Goal: Communication & Community: Answer question/provide support

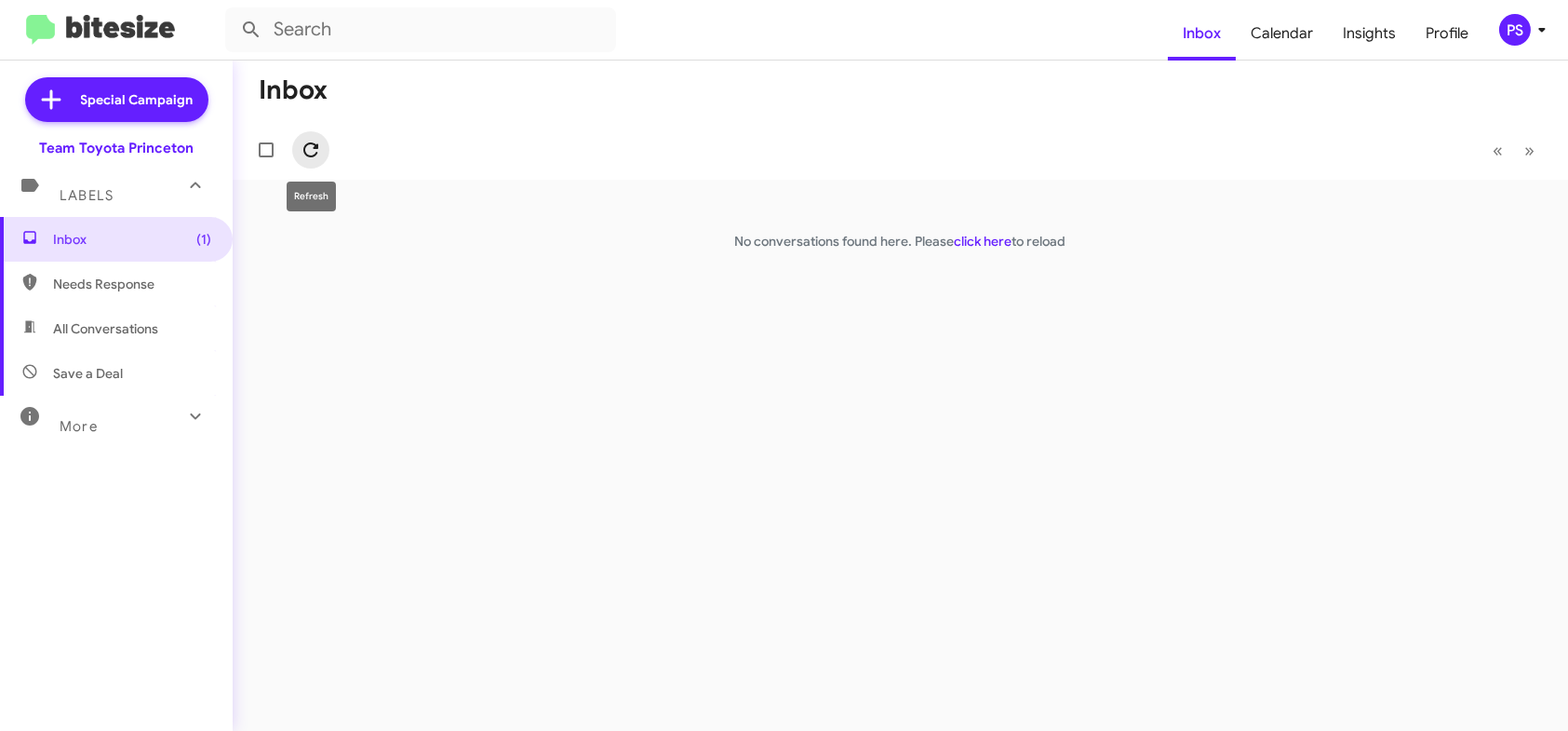
click at [322, 139] on span at bounding box center [311, 150] width 37 height 23
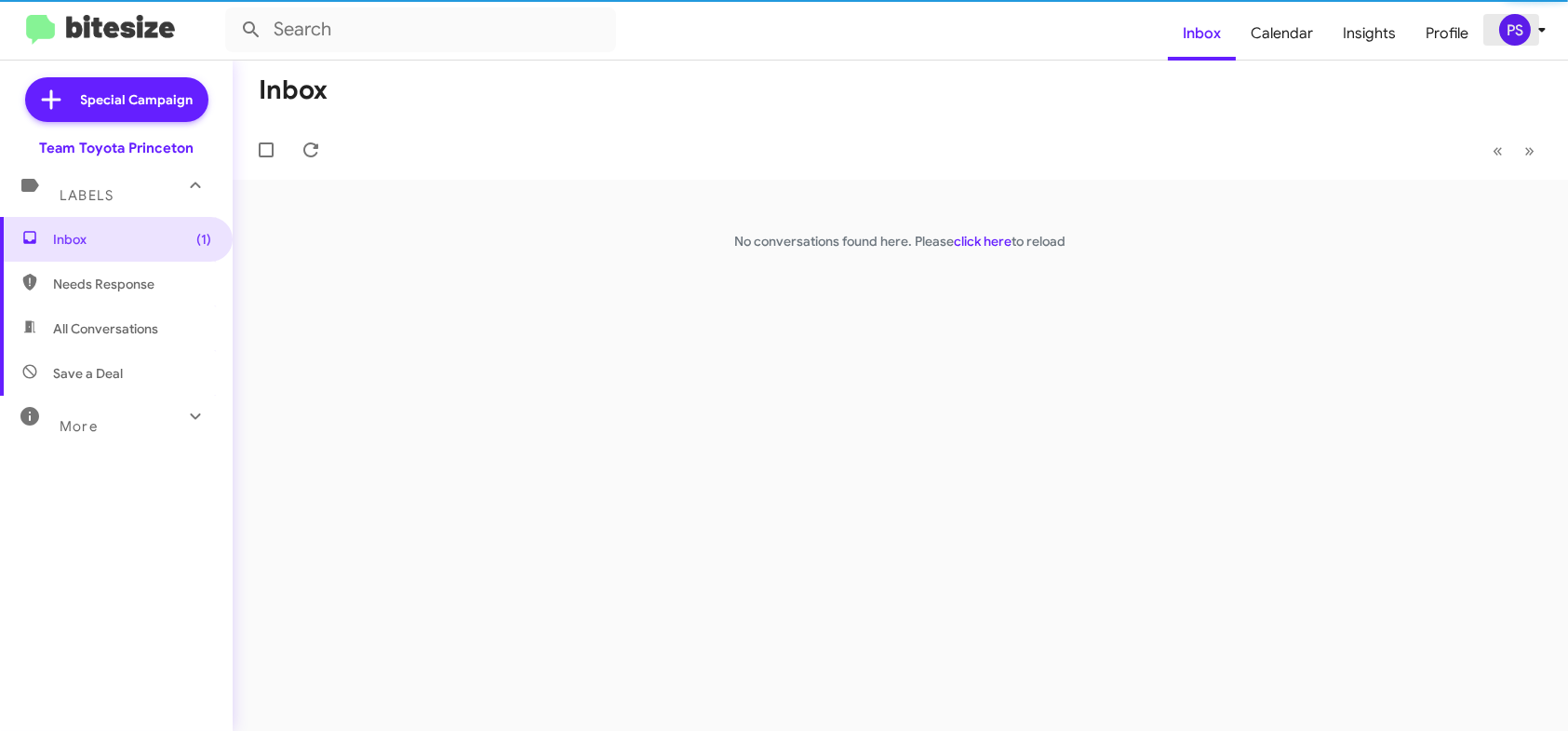
click at [1553, 22] on icon at bounding box center [1541, 30] width 23 height 23
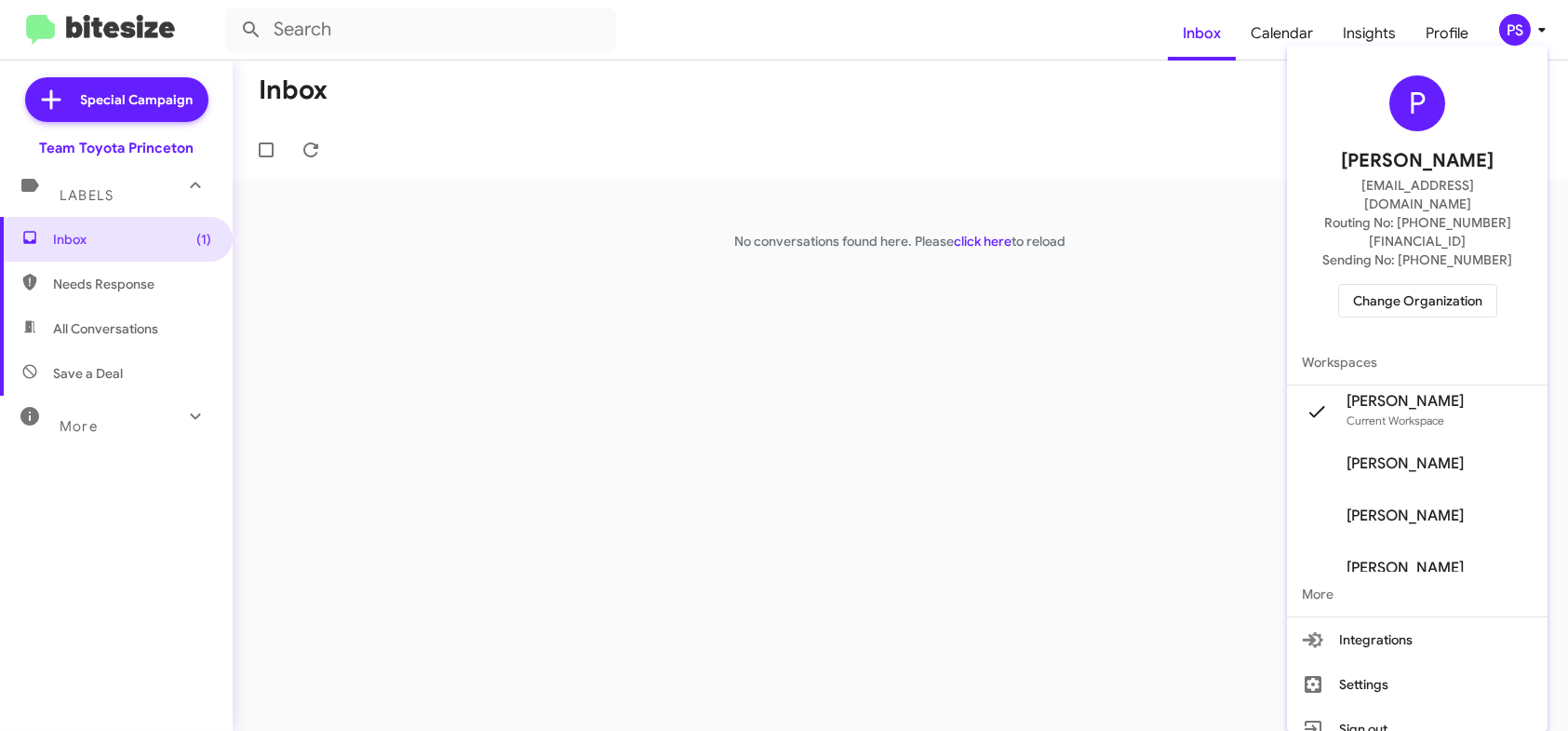
click at [1421, 439] on span "Pheobe Sportelli's" at bounding box center [1417, 463] width 261 height 52
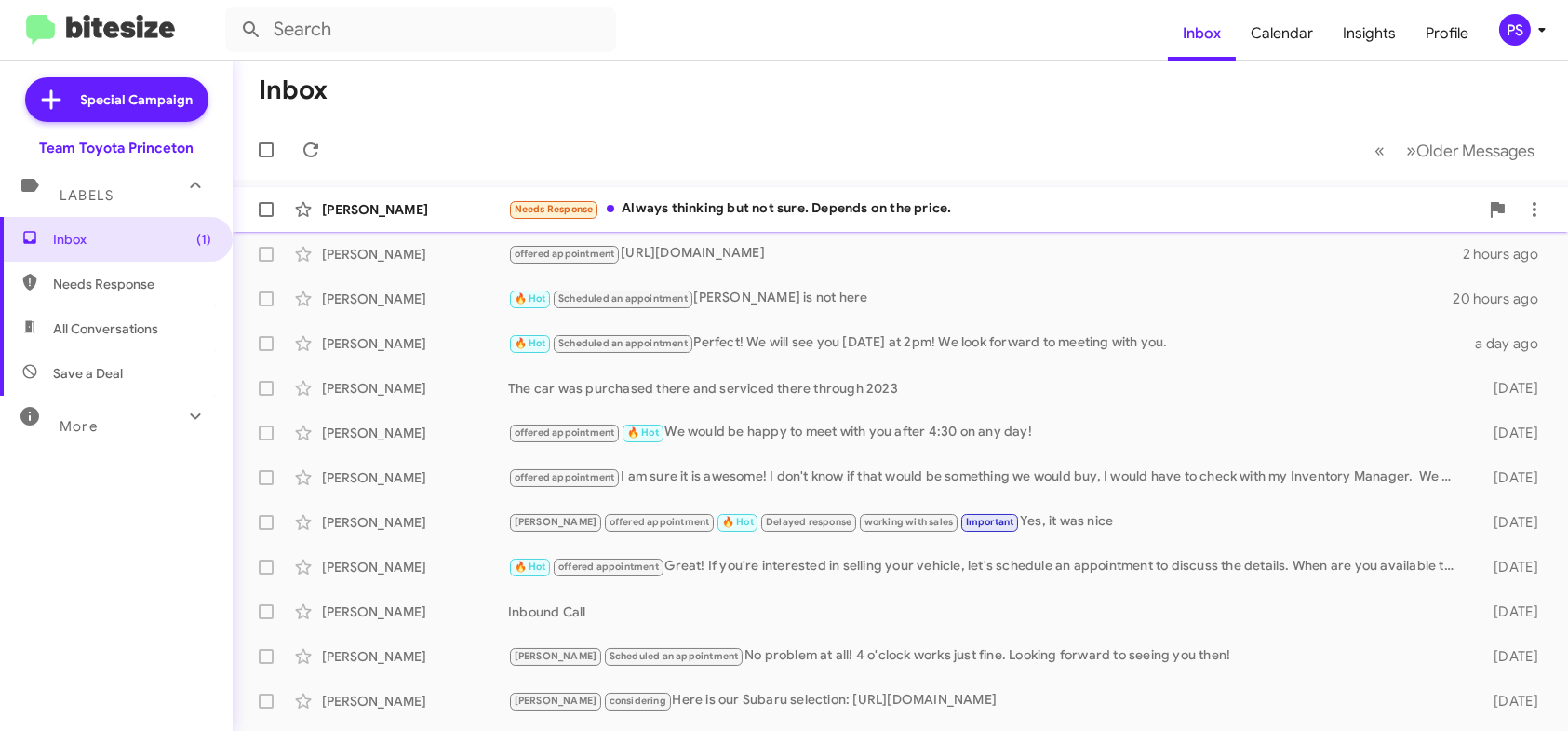
click at [869, 219] on div "Needs Response Always thinking but not sure. Depends on the price." at bounding box center [993, 209] width 971 height 22
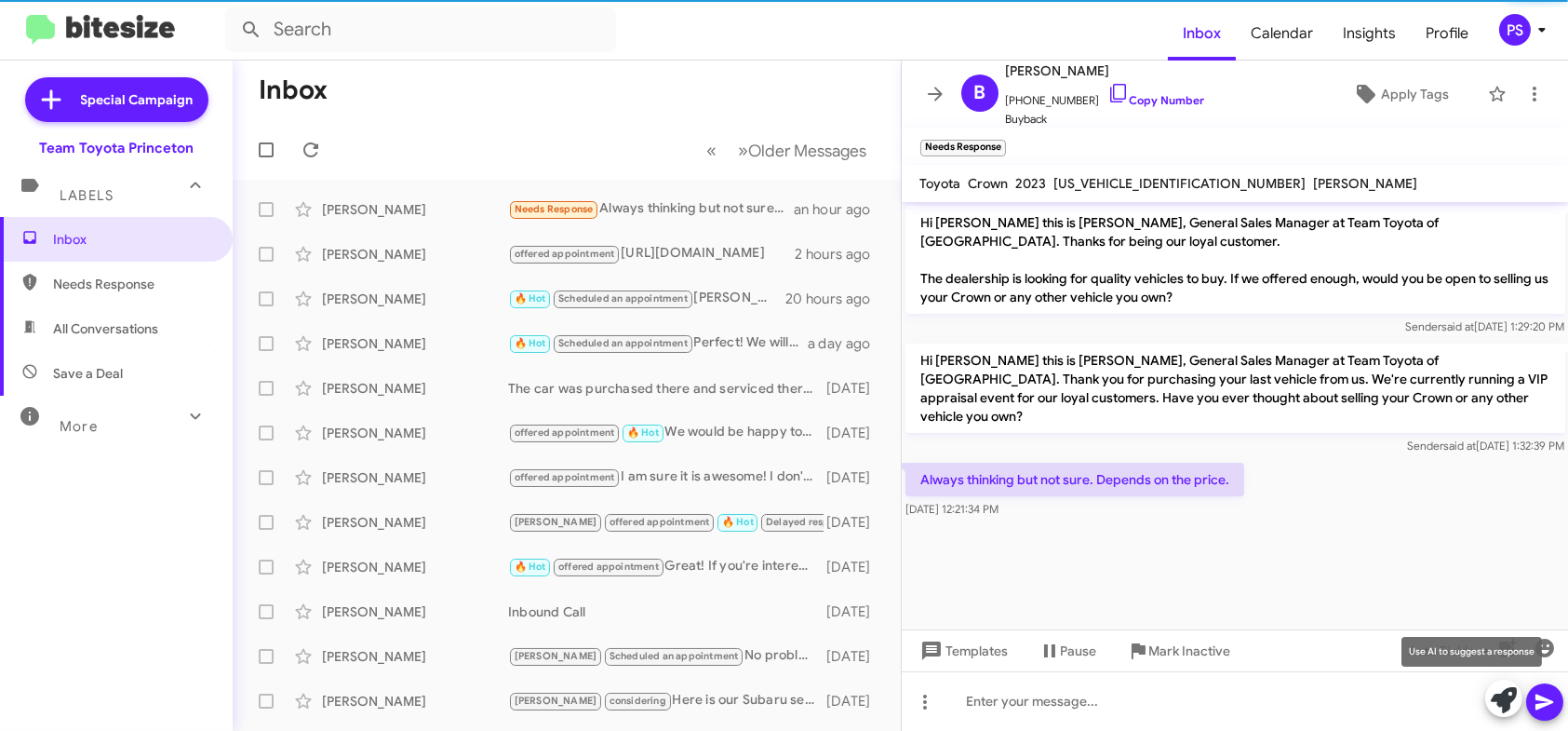
click at [1517, 704] on button at bounding box center [1504, 699] width 37 height 37
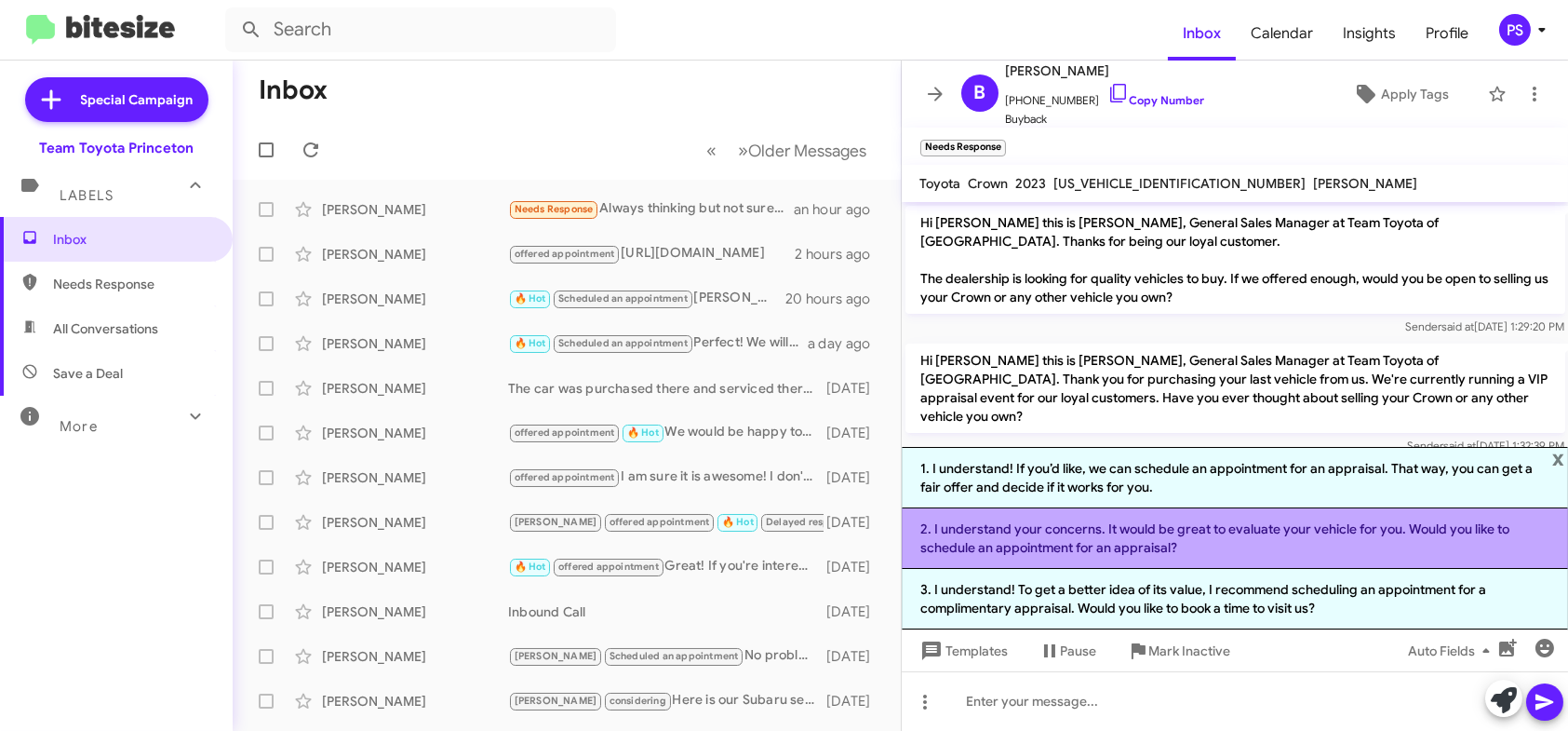
click at [1369, 554] on li "2. I understand your concerns. It would be great to evaluate your vehicle for y…" at bounding box center [1236, 537] width 667 height 60
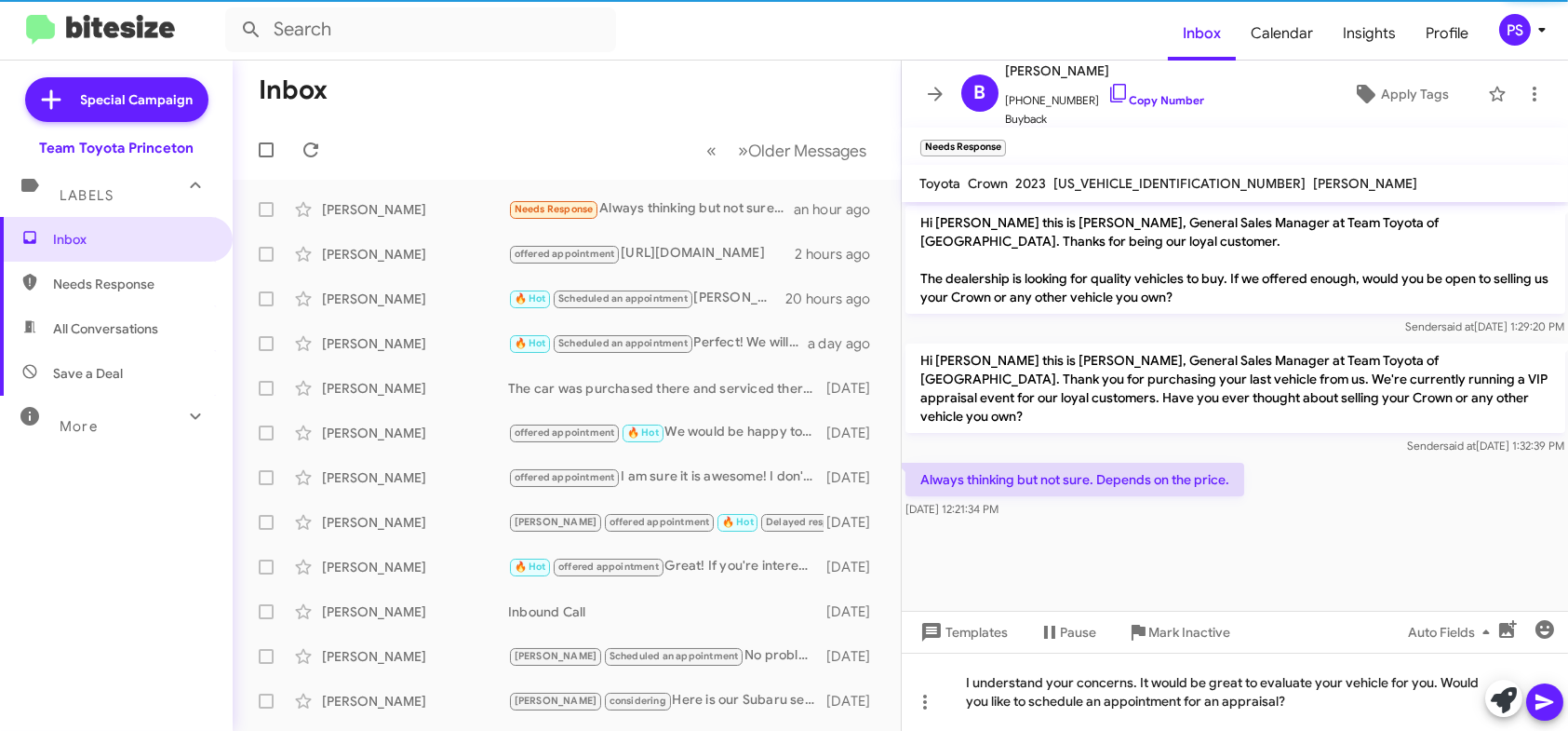
click at [1534, 702] on icon at bounding box center [1544, 701] width 23 height 23
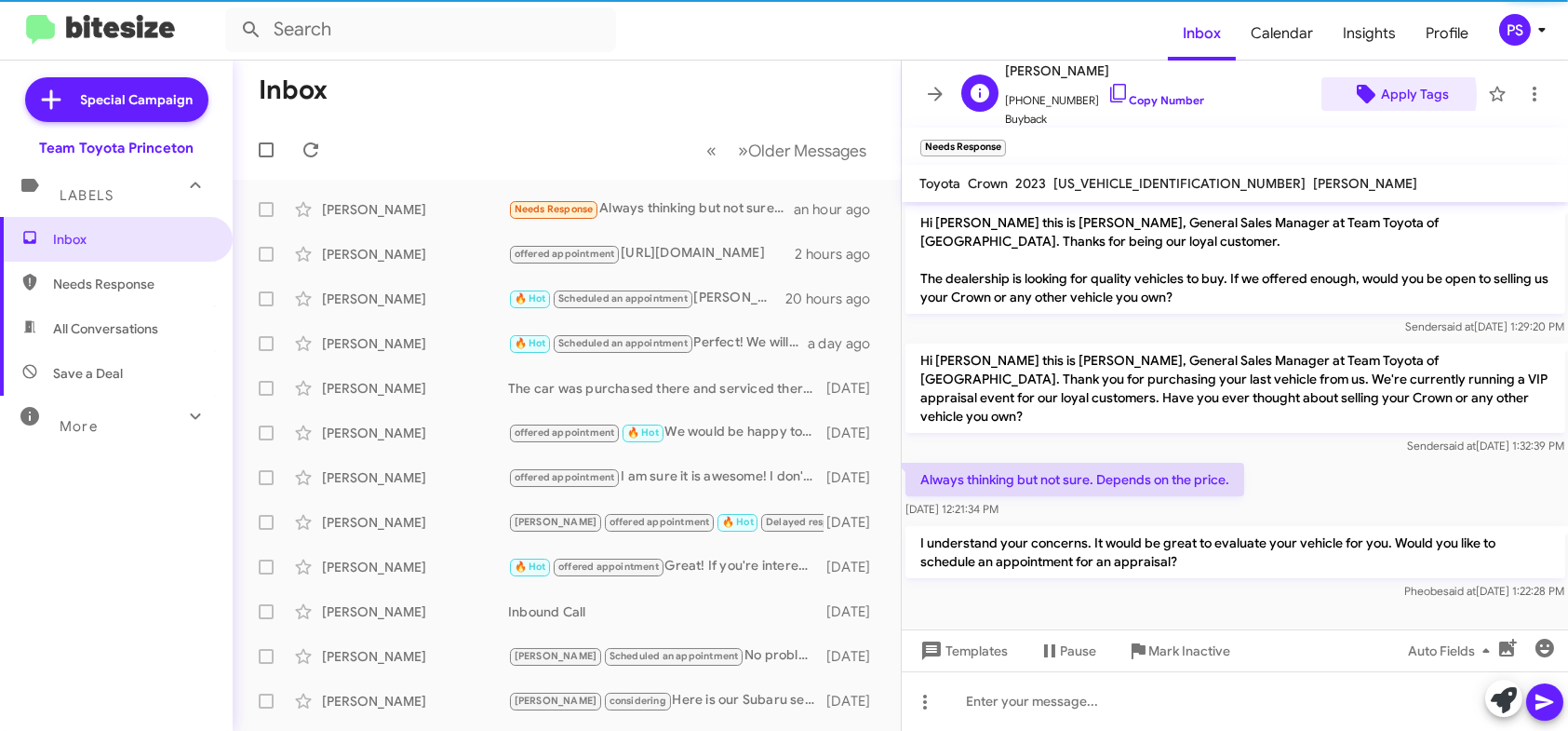
click at [1381, 94] on span "Apply Tags" at bounding box center [1415, 94] width 68 height 33
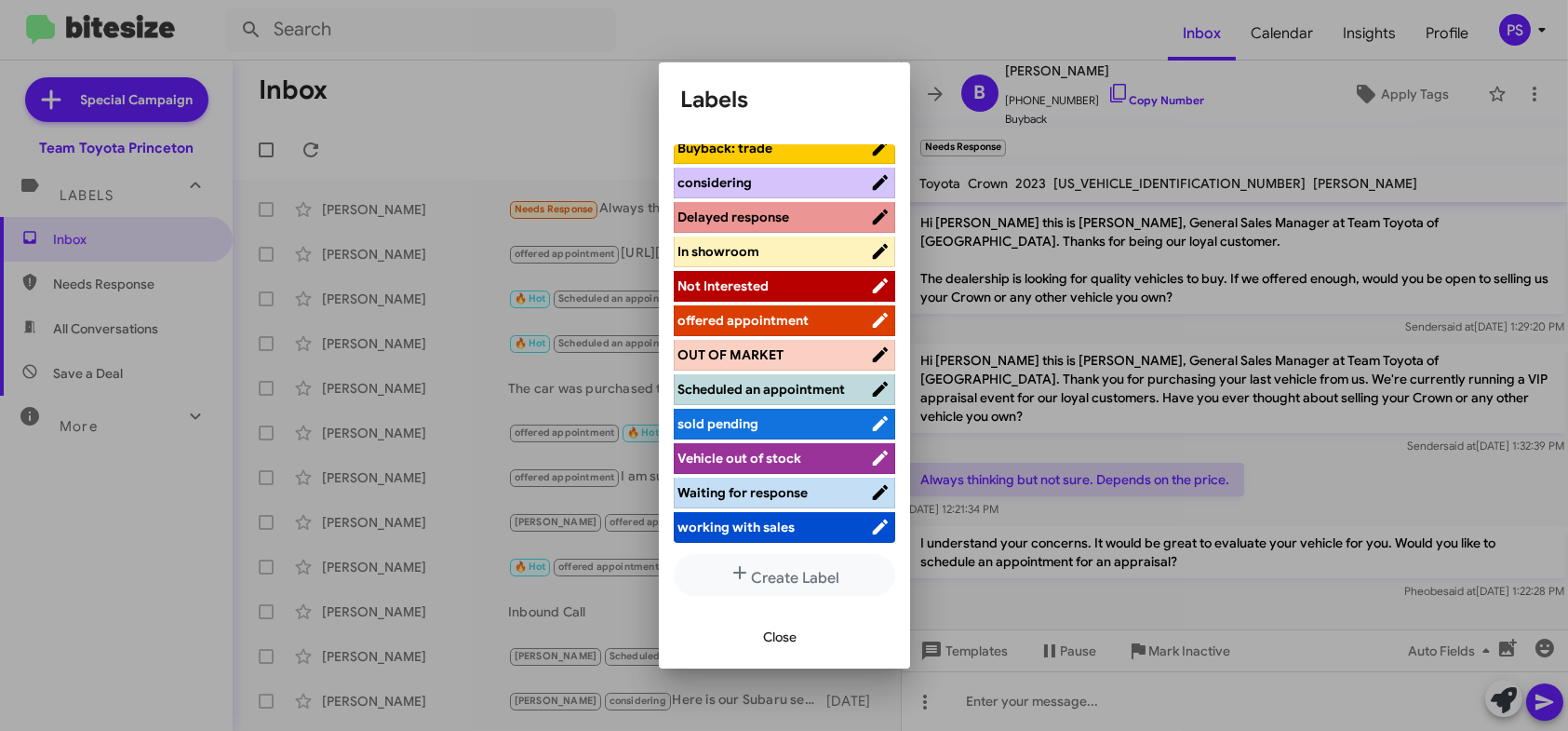
click at [783, 312] on span "offered appointment" at bounding box center [744, 320] width 131 height 17
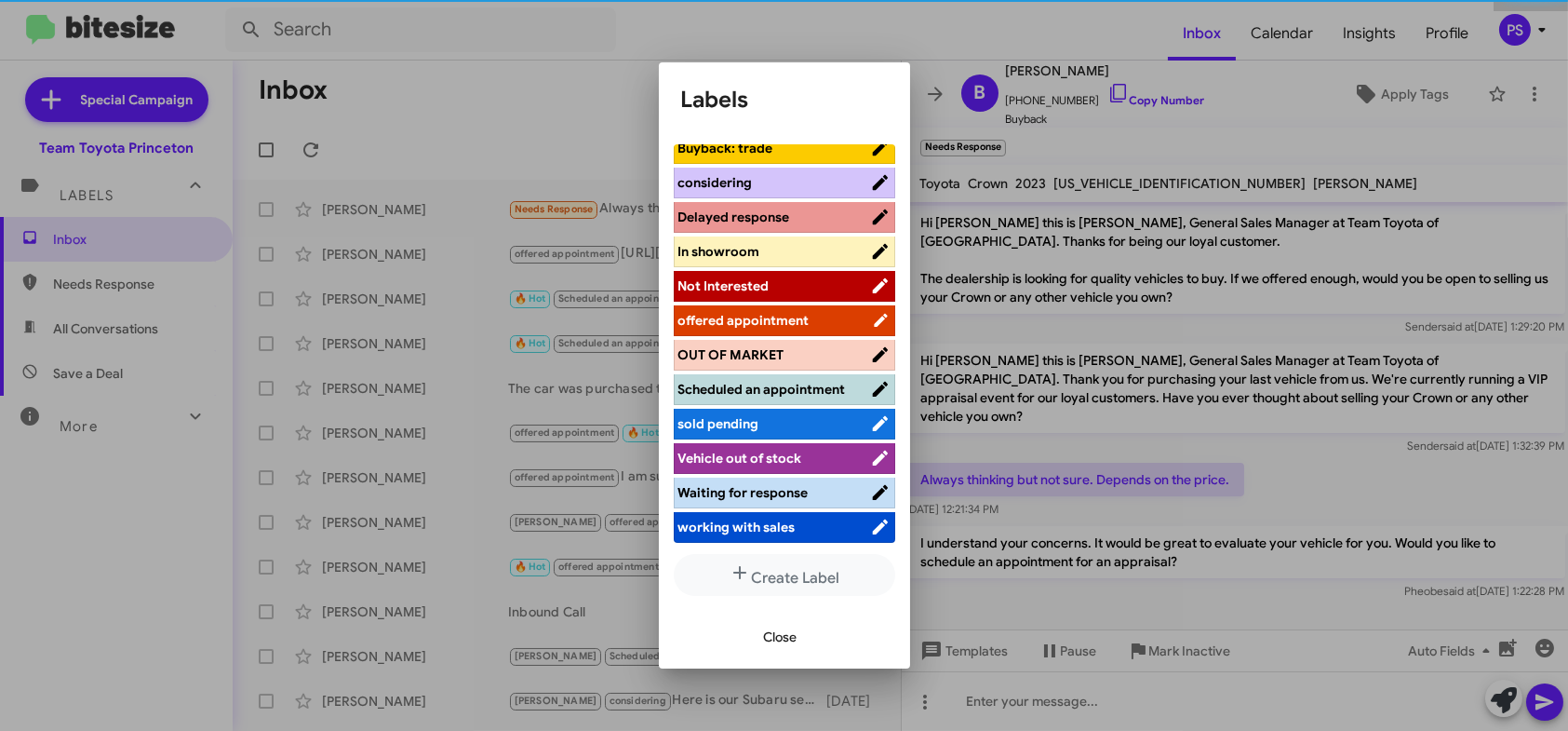
scroll to position [231, 0]
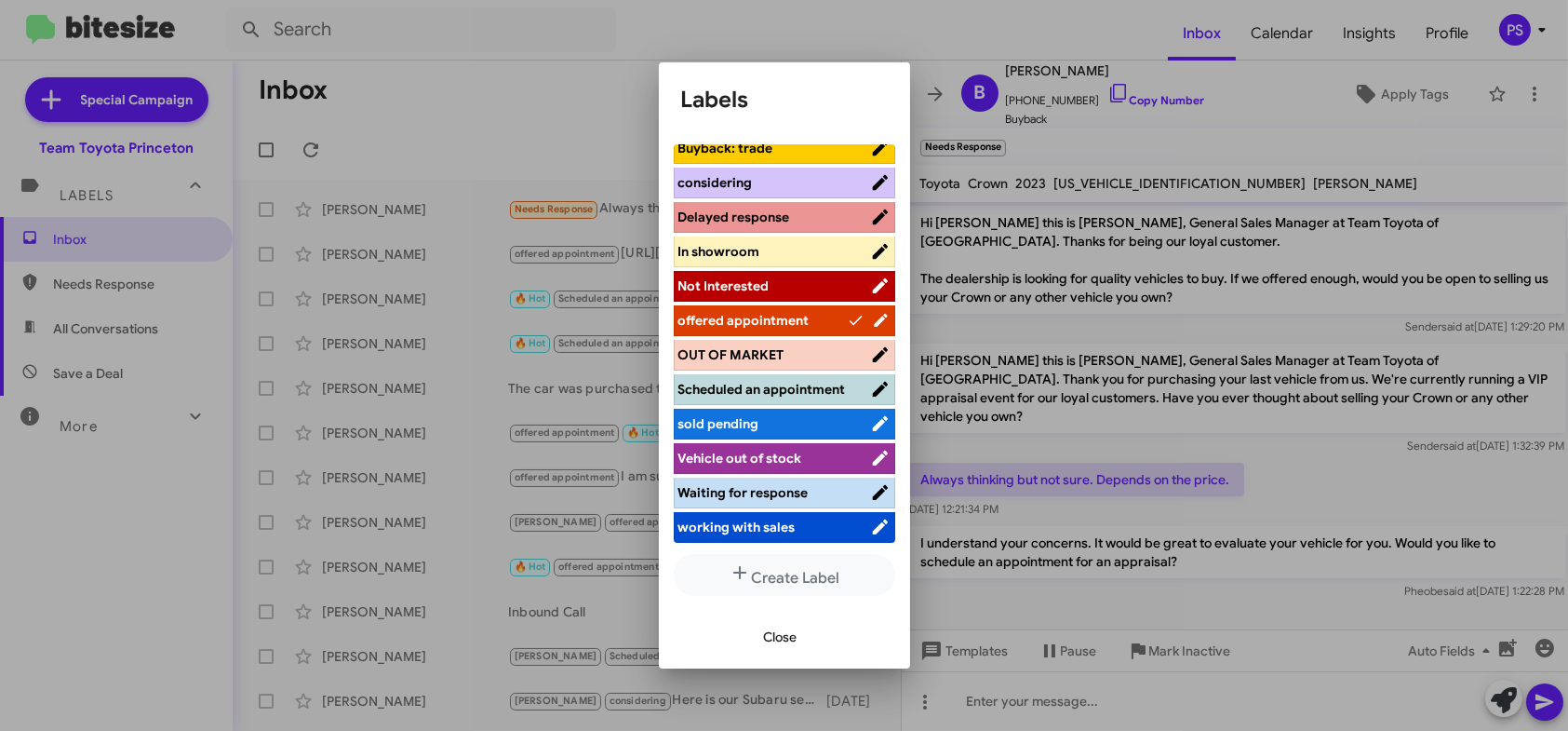
click at [770, 630] on span "Close" at bounding box center [781, 637] width 33 height 33
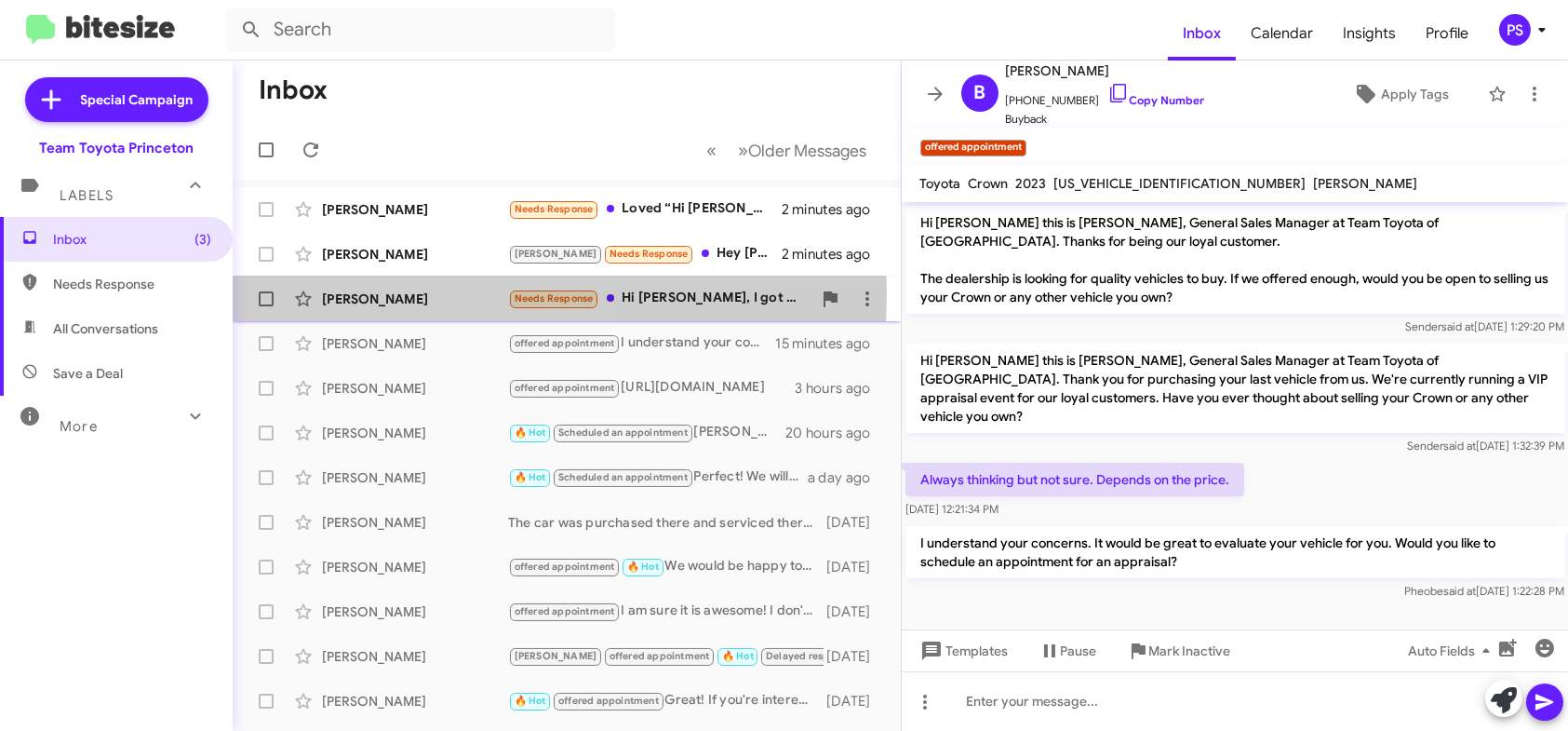
click at [394, 296] on div "[PERSON_NAME]" at bounding box center [414, 298] width 186 height 19
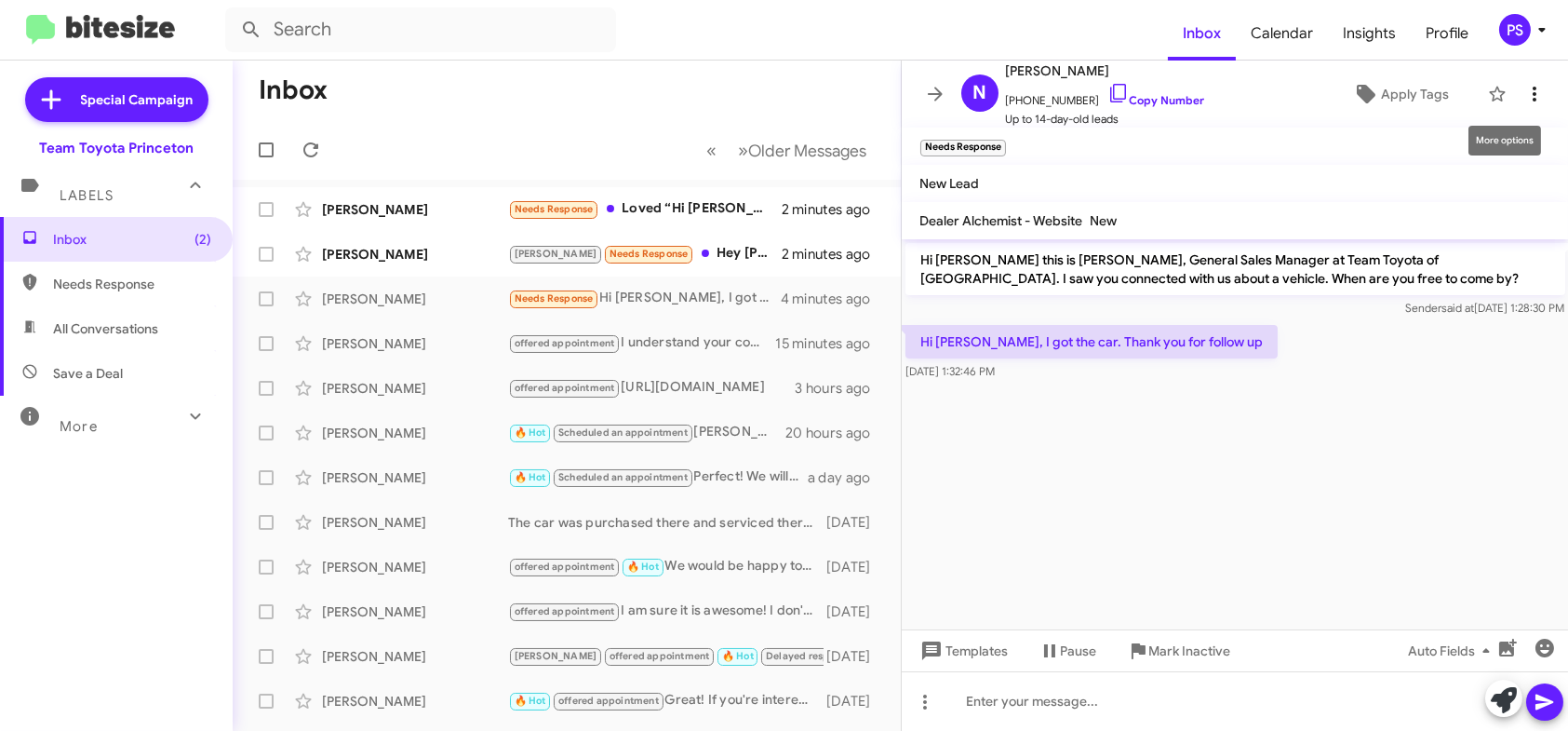
click at [1523, 91] on icon at bounding box center [1534, 93] width 23 height 23
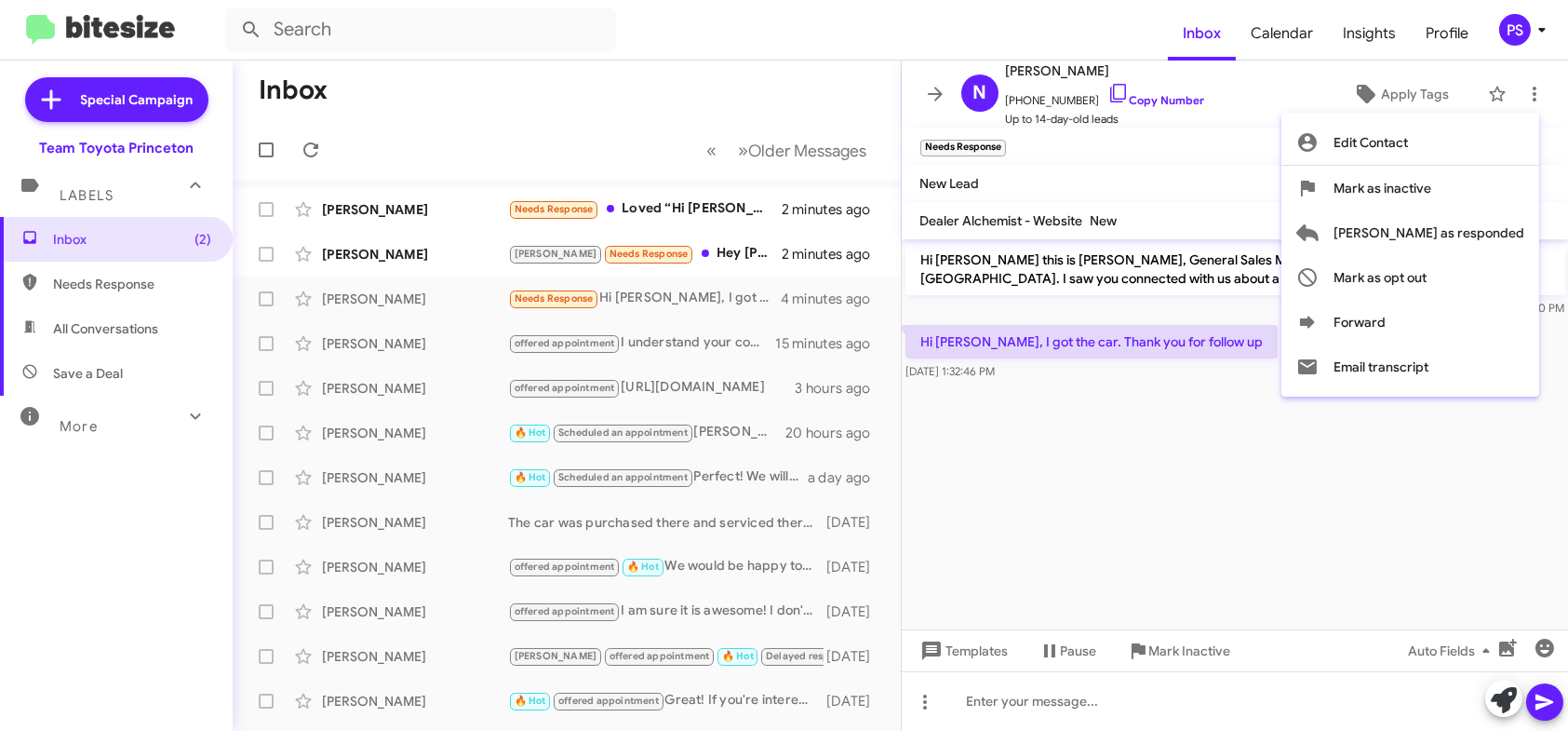
click at [1296, 120] on div at bounding box center [784, 365] width 1568 height 731
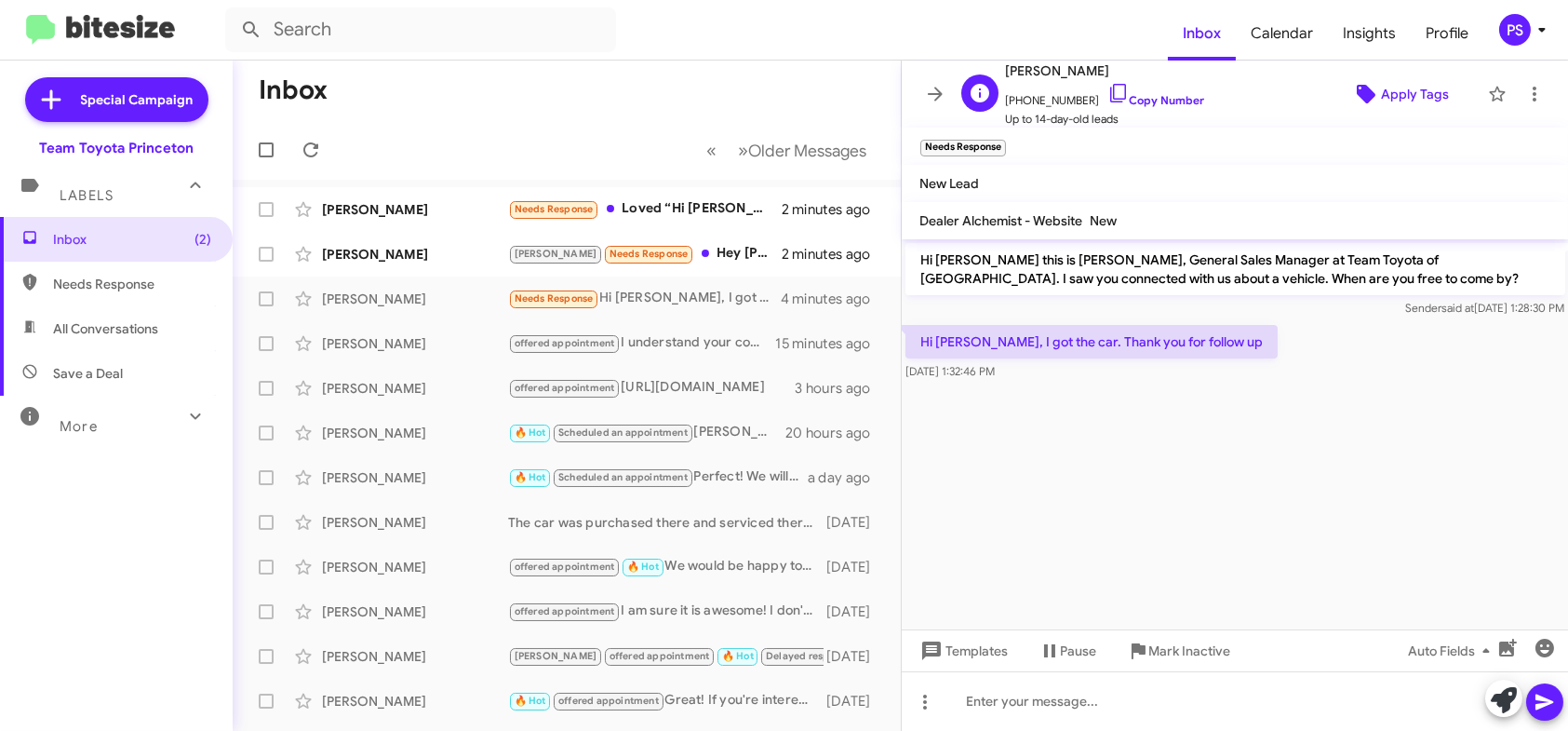
click at [1381, 93] on span "Apply Tags" at bounding box center [1415, 94] width 68 height 33
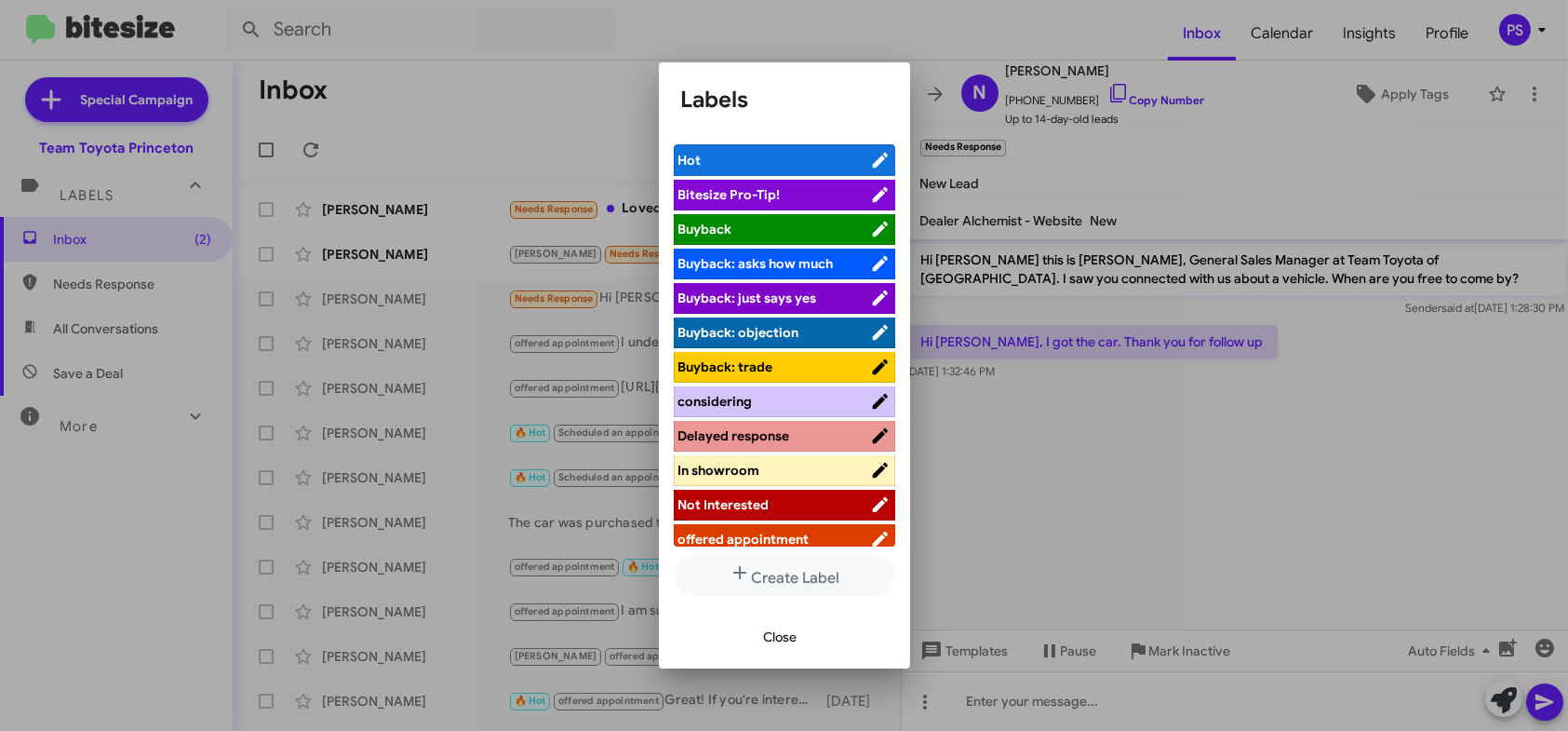
click at [811, 511] on span "Not Interested" at bounding box center [774, 504] width 192 height 19
click at [791, 635] on span "Close" at bounding box center [781, 637] width 33 height 33
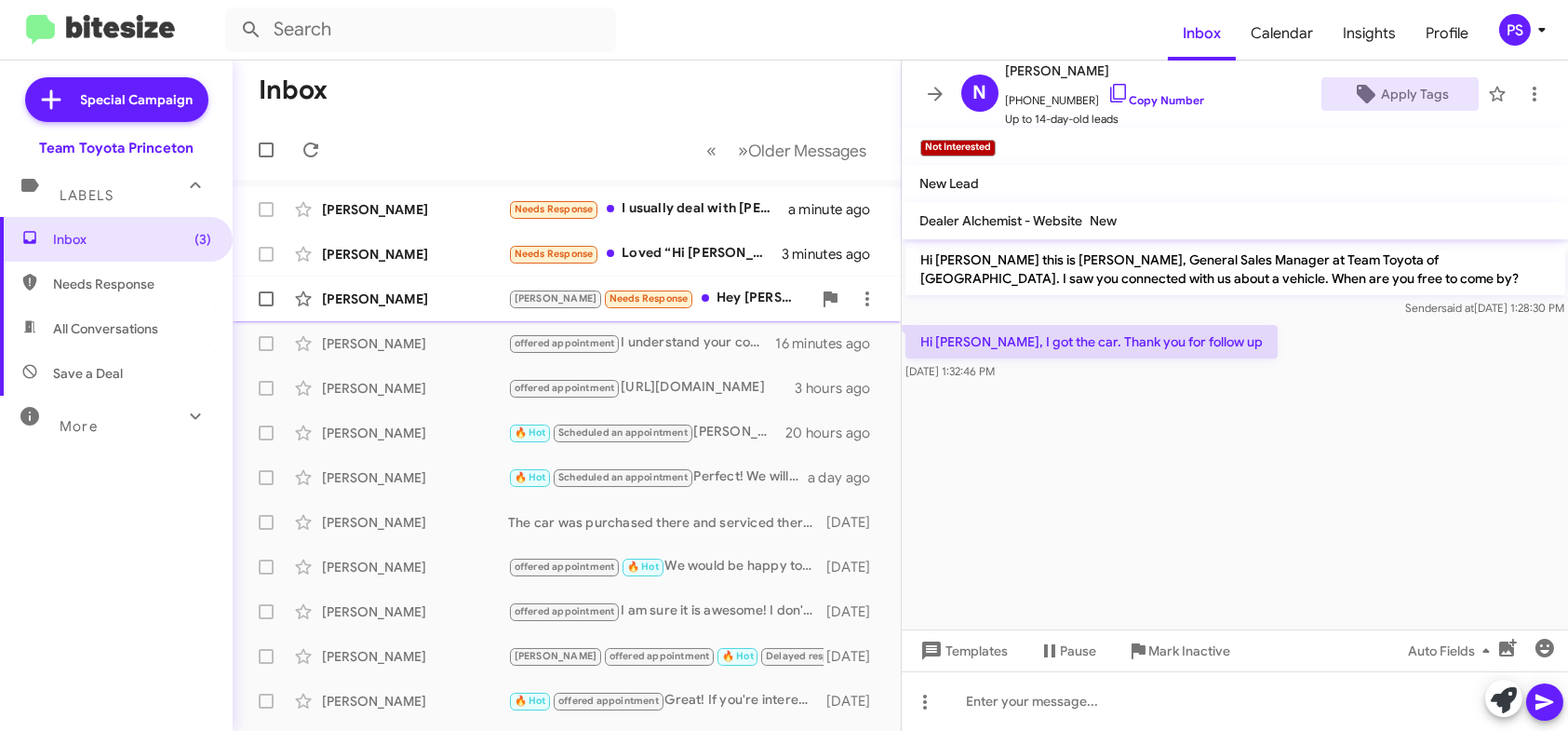
click at [334, 302] on div "[PERSON_NAME]" at bounding box center [414, 298] width 186 height 19
click at [731, 306] on div "[PERSON_NAME] Needs Response Hey [PERSON_NAME] thanks for the text message, I h…" at bounding box center [659, 298] width 303 height 22
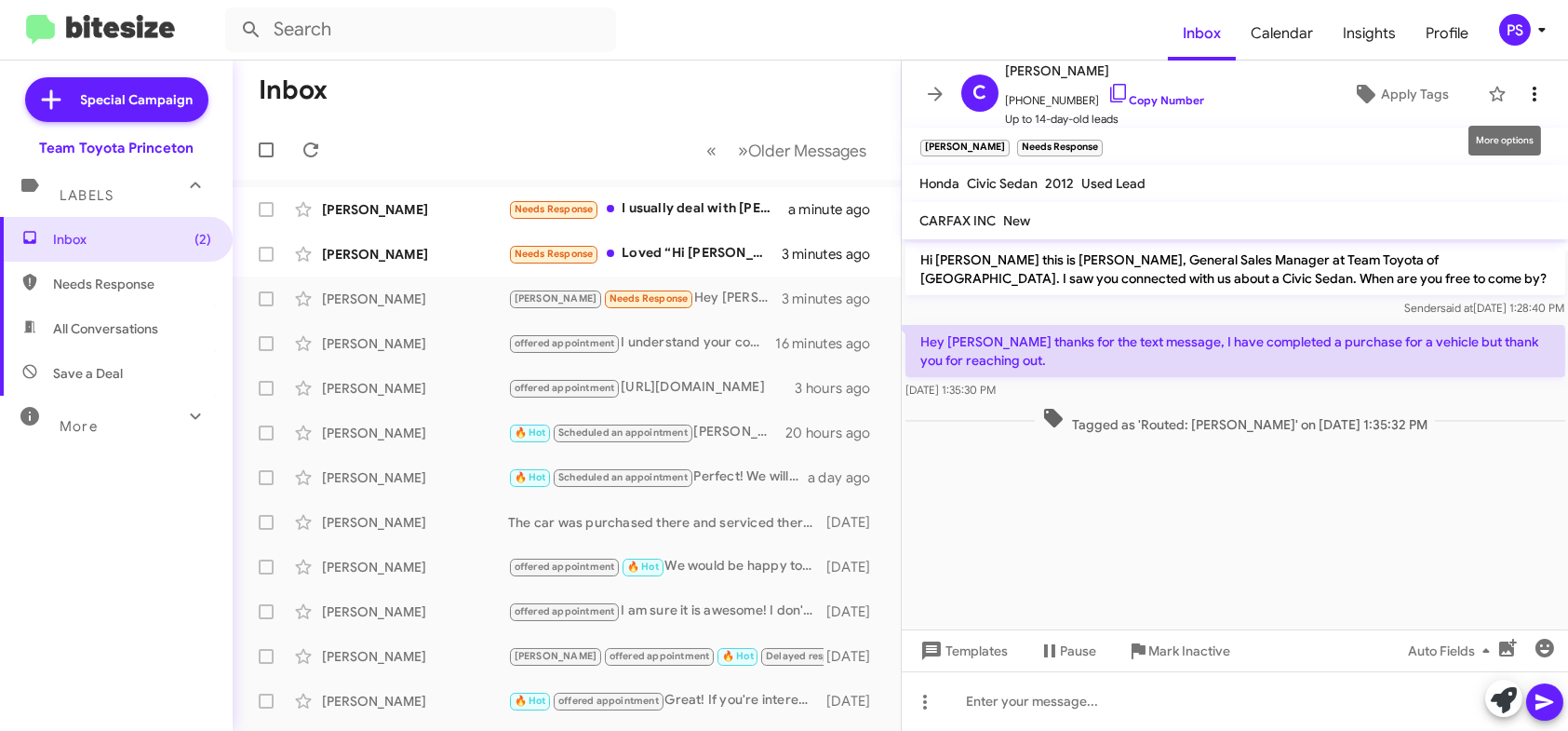
click at [1523, 101] on icon at bounding box center [1534, 93] width 23 height 23
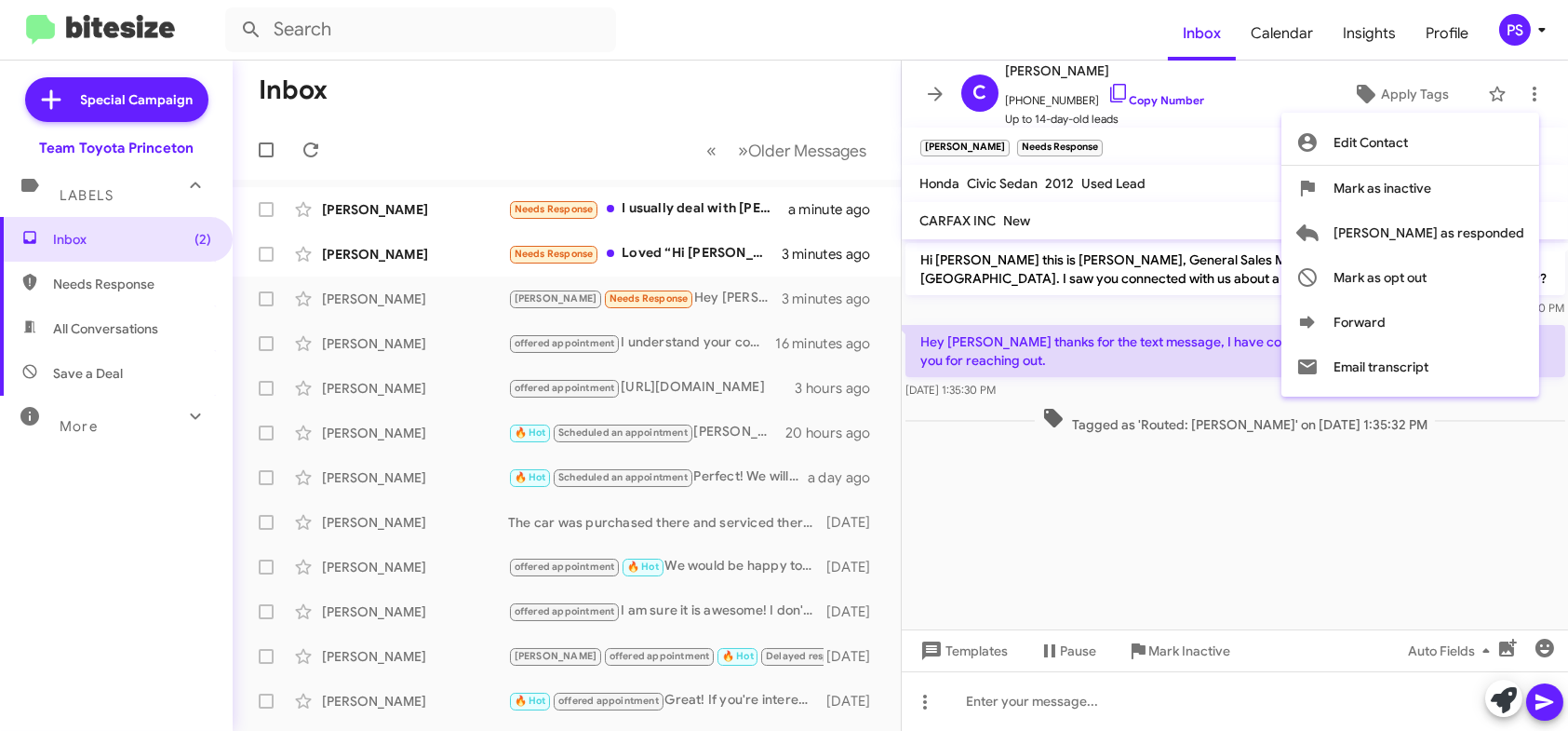
click at [1285, 117] on div at bounding box center [784, 365] width 1568 height 731
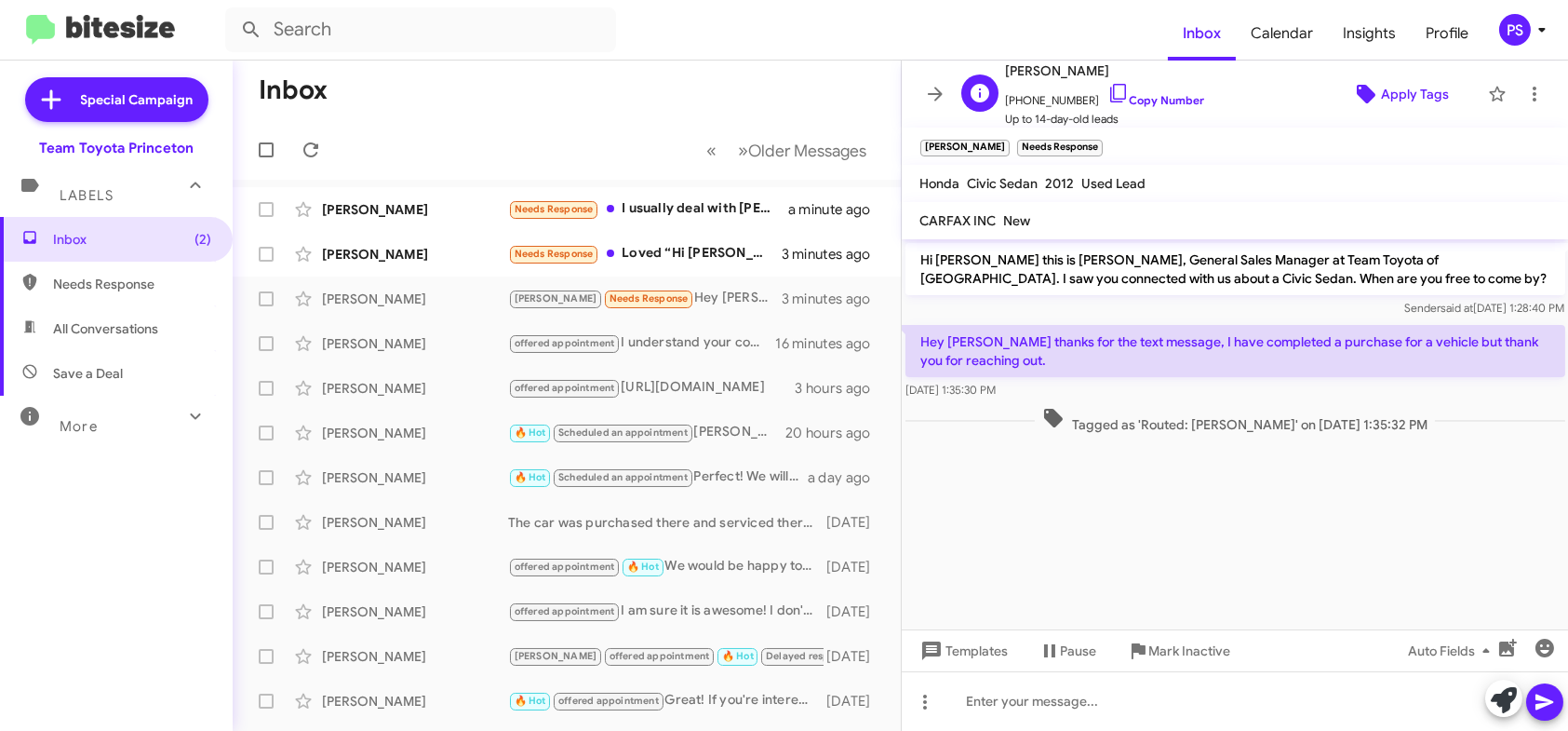
click at [1357, 94] on icon at bounding box center [1365, 93] width 19 height 19
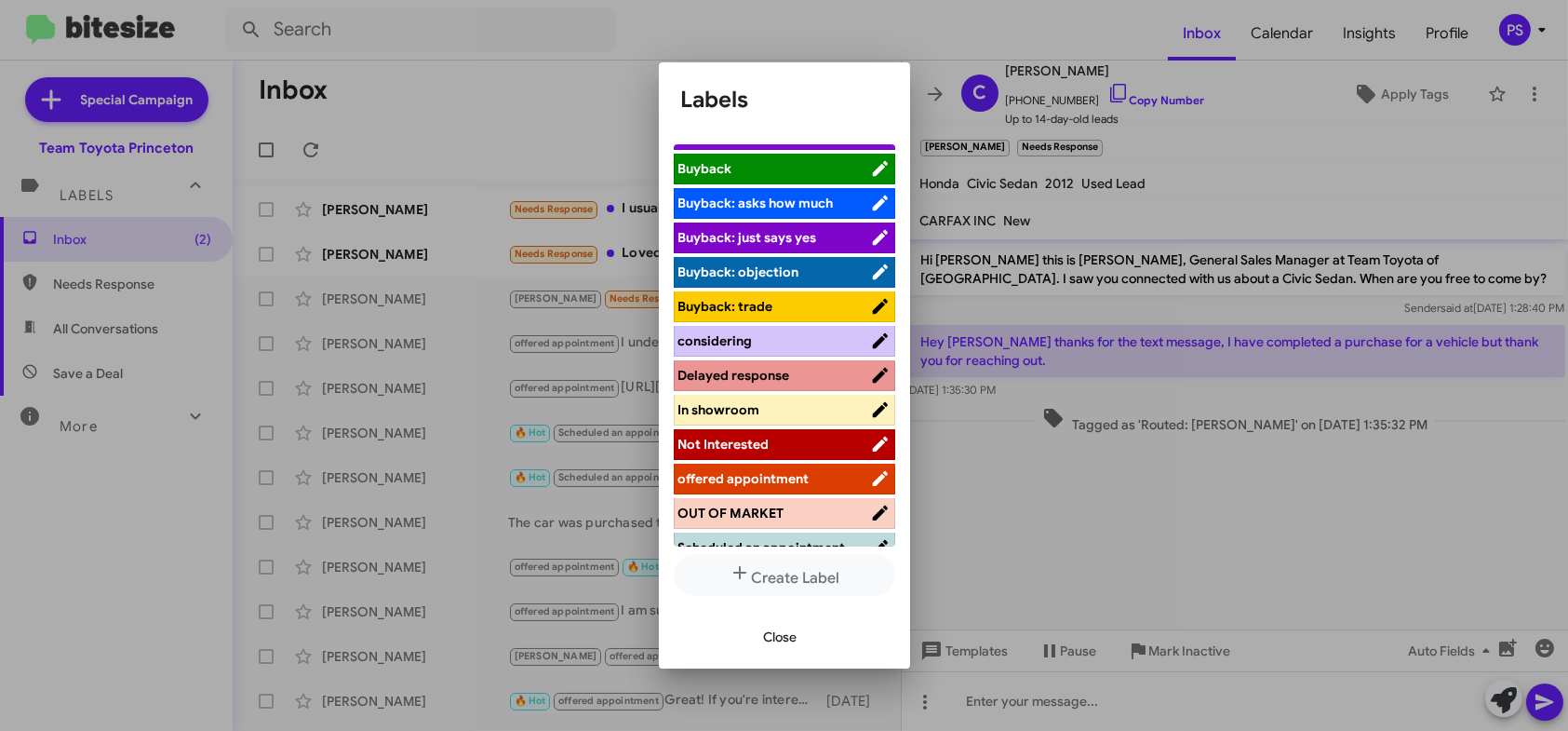
scroll to position [93, 0]
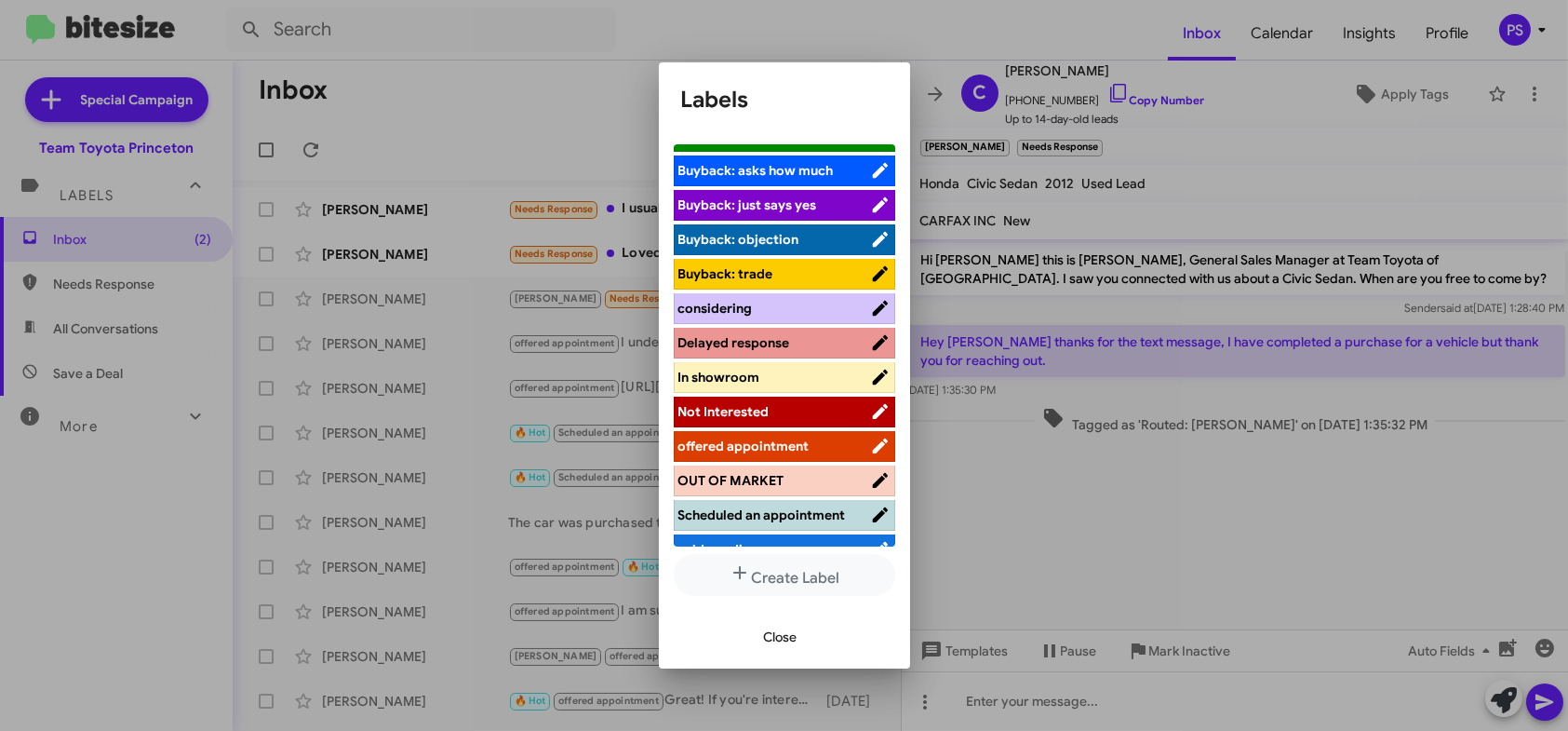
click at [761, 403] on span "Not Interested" at bounding box center [724, 411] width 91 height 17
click at [780, 489] on span "OUT OF MARKET" at bounding box center [732, 480] width 106 height 17
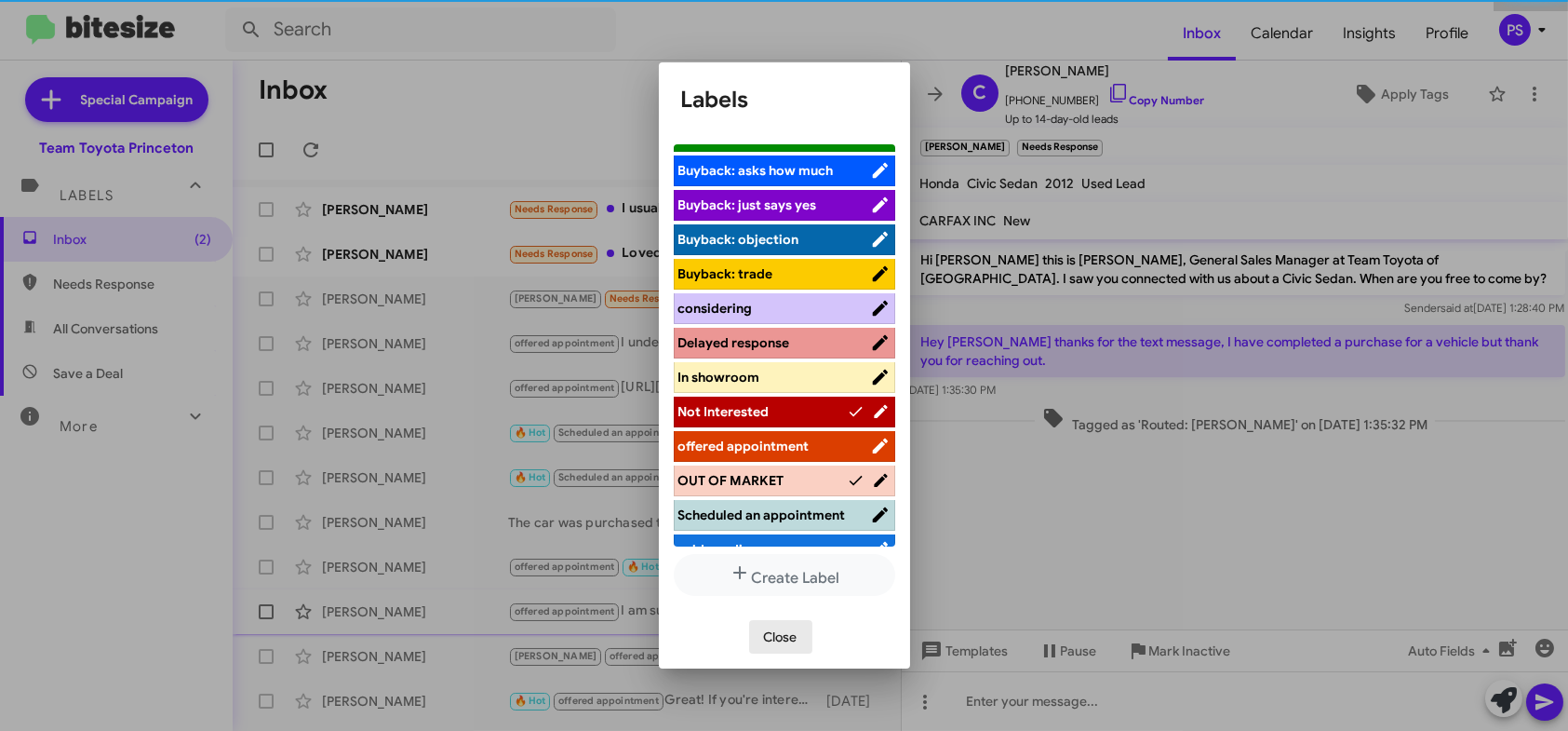
drag, startPoint x: 782, startPoint y: 627, endPoint x: 789, endPoint y: 619, distance: 10.6
click at [783, 628] on span "Close" at bounding box center [781, 637] width 33 height 33
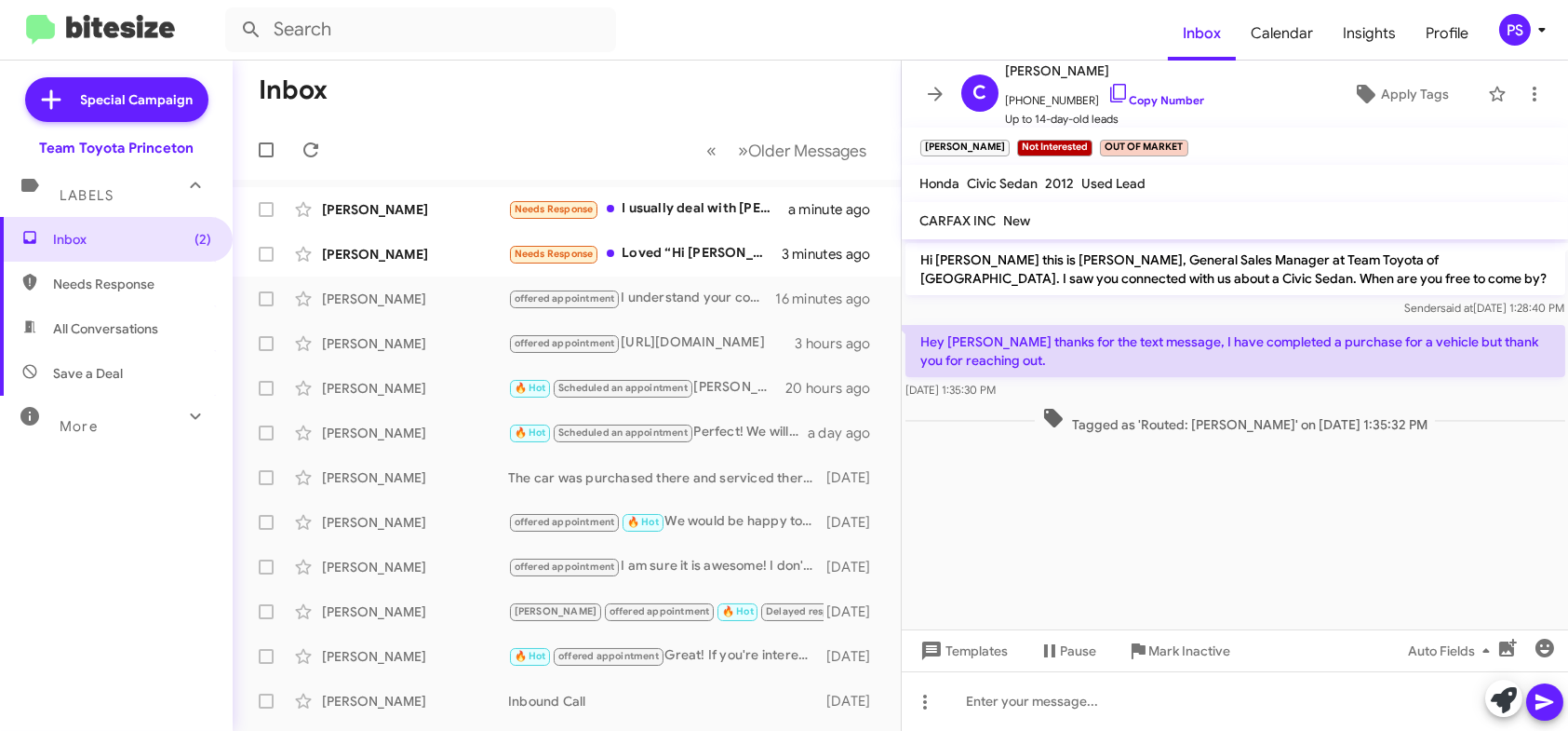
drag, startPoint x: 937, startPoint y: 93, endPoint x: 1271, endPoint y: 142, distance: 337.6
click at [1271, 142] on div "C [PERSON_NAME] [PHONE_NUMBER] Copy Number Up to 14-day-old leads Apply Tags [P…" at bounding box center [1236, 395] width 667 height 670
click at [1523, 83] on icon at bounding box center [1534, 93] width 23 height 23
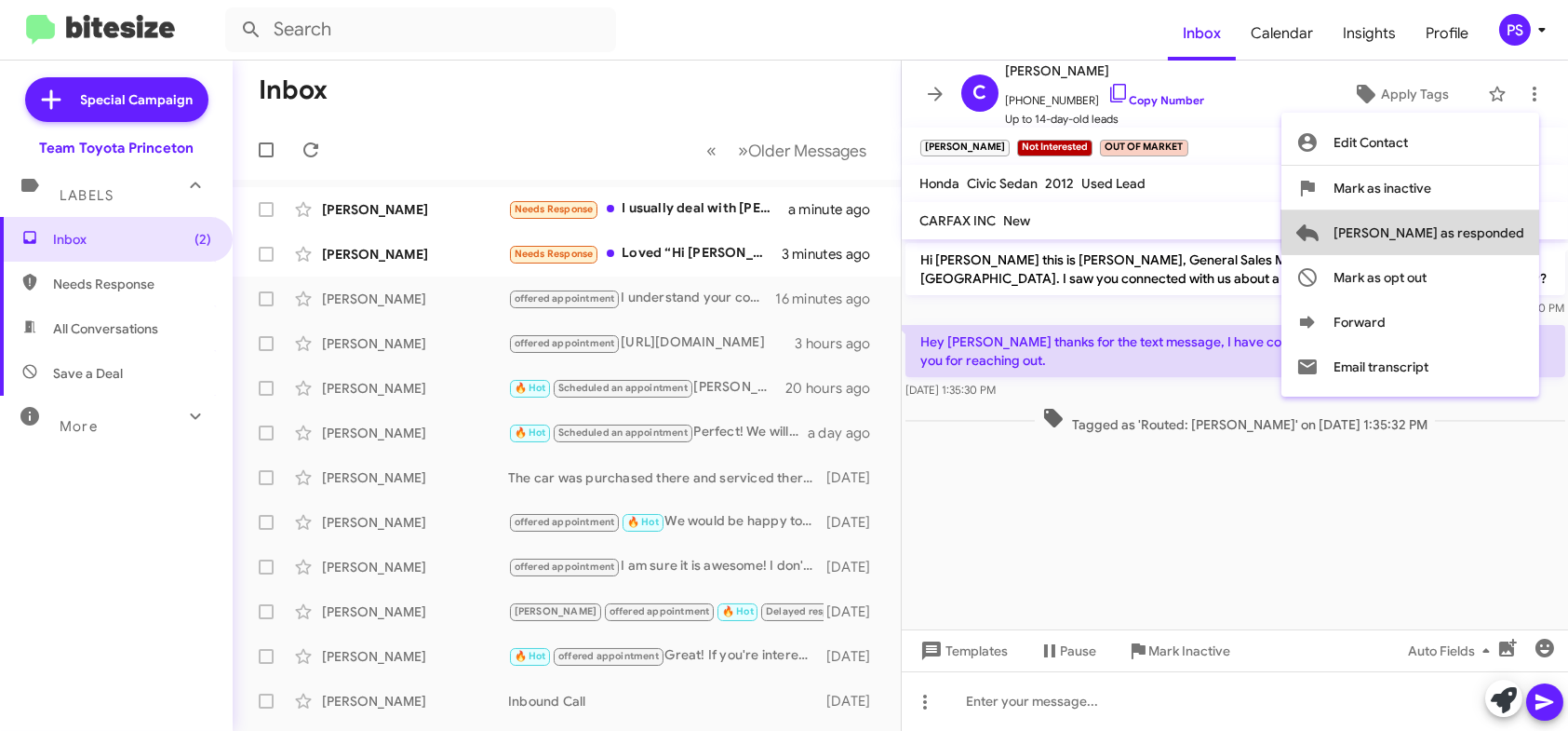
click at [1492, 225] on span "[PERSON_NAME] as responded" at bounding box center [1429, 232] width 191 height 44
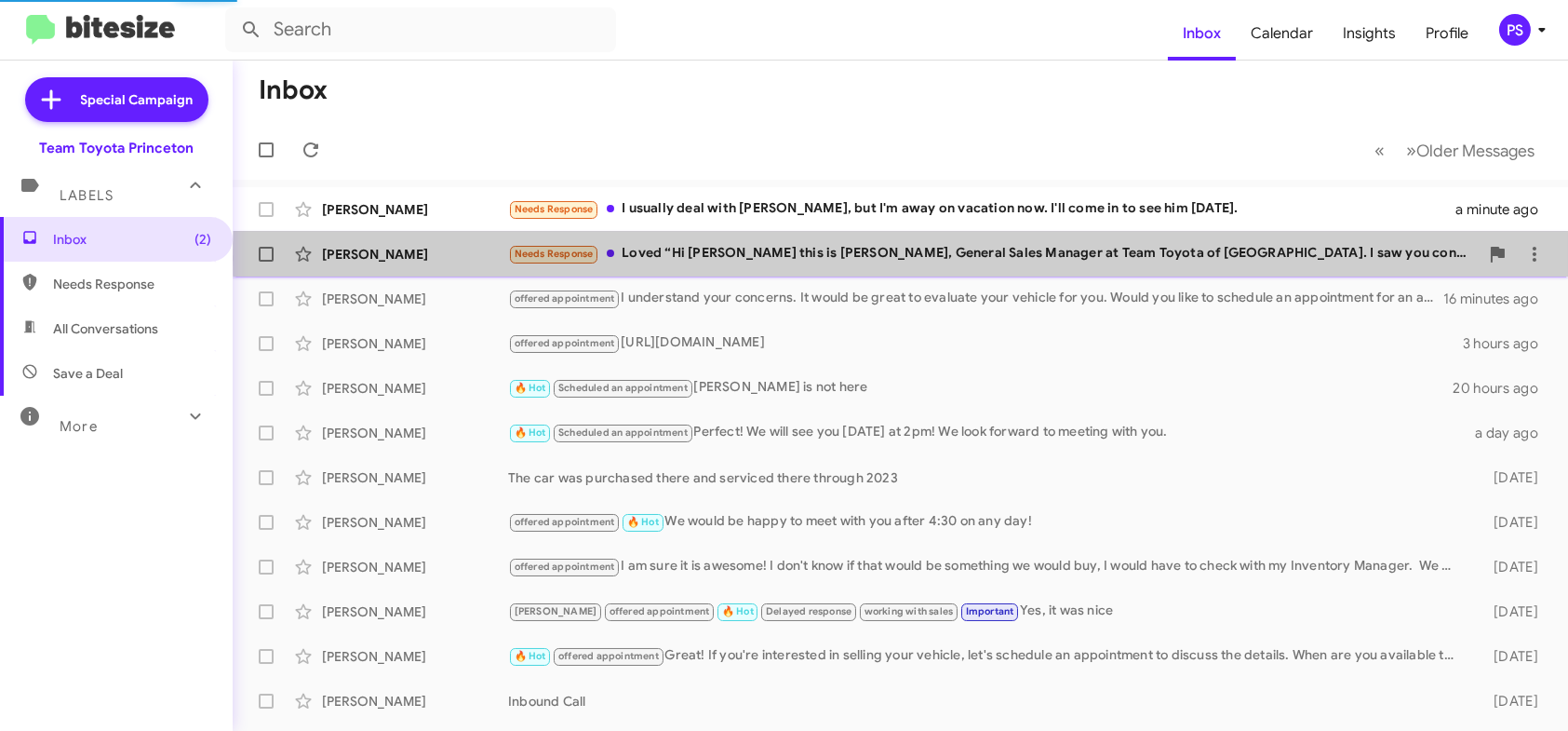
click at [969, 258] on div "Needs Response Loved “Hi [PERSON_NAME] this is [PERSON_NAME], General Sales Man…" at bounding box center [993, 254] width 971 height 22
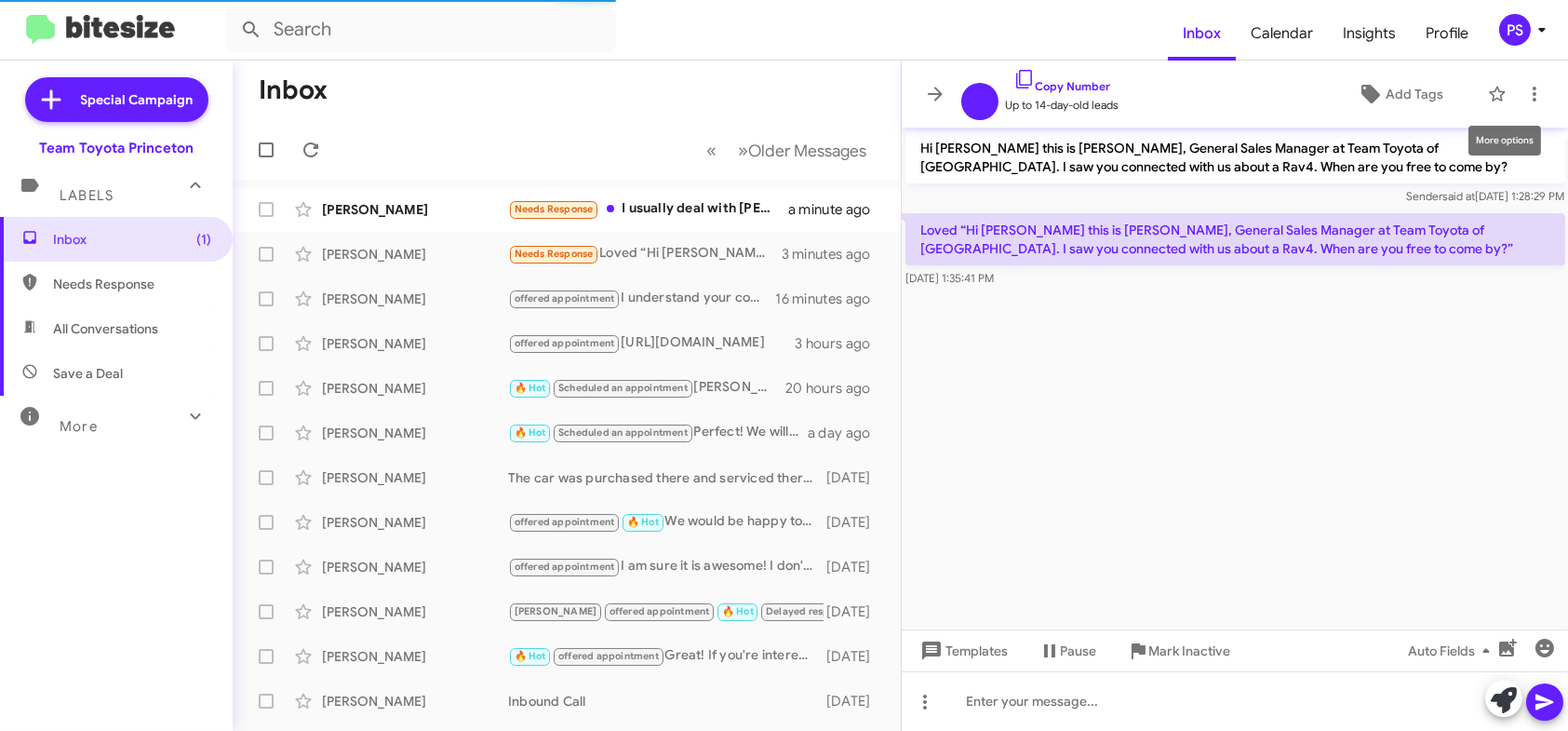
drag, startPoint x: 1540, startPoint y: 95, endPoint x: 1540, endPoint y: 106, distance: 11.0
click at [1540, 96] on mat-toolbar "Copy Number Up to 14-day-old leads Add Tags" at bounding box center [1236, 93] width 667 height 67
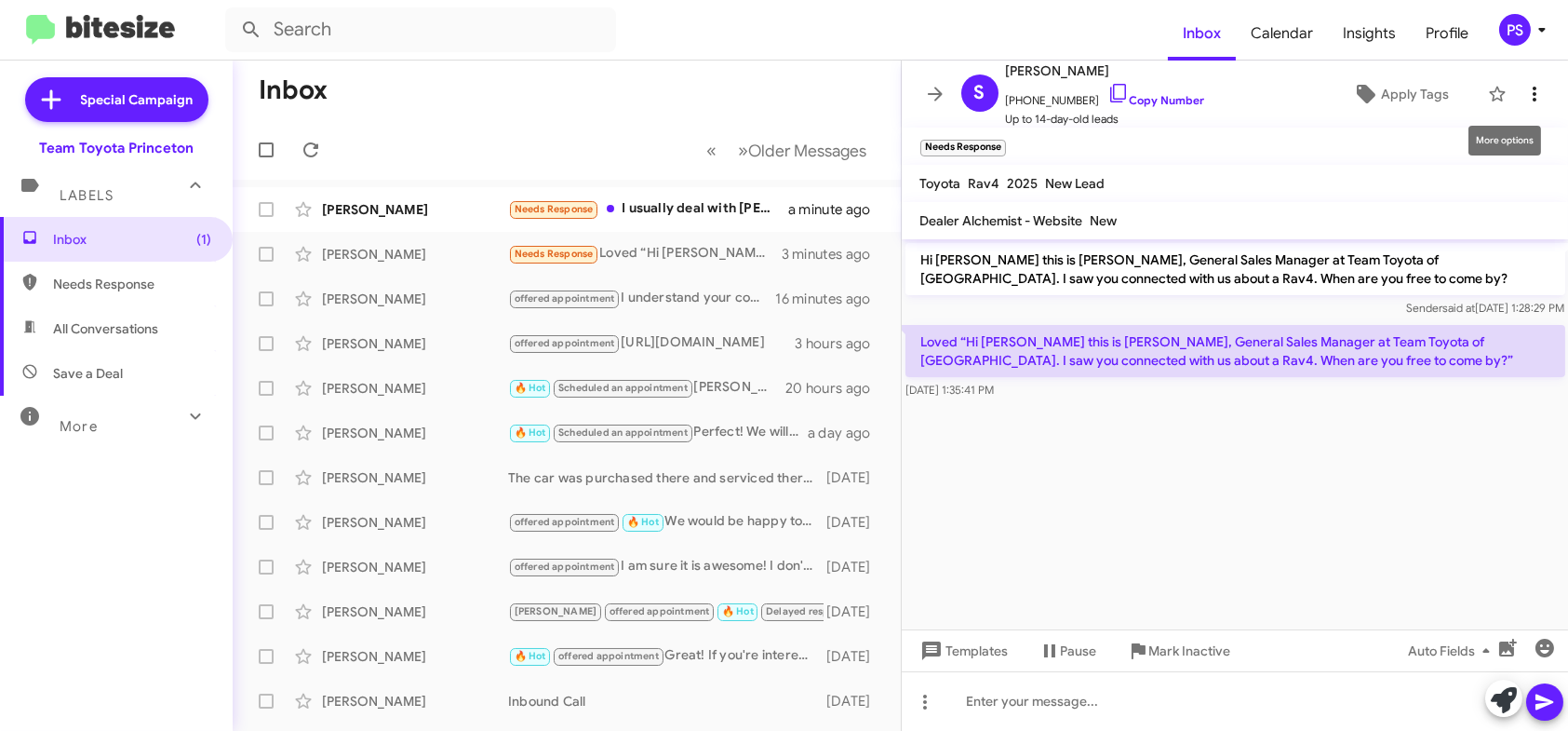
click at [1533, 93] on icon at bounding box center [1535, 93] width 4 height 15
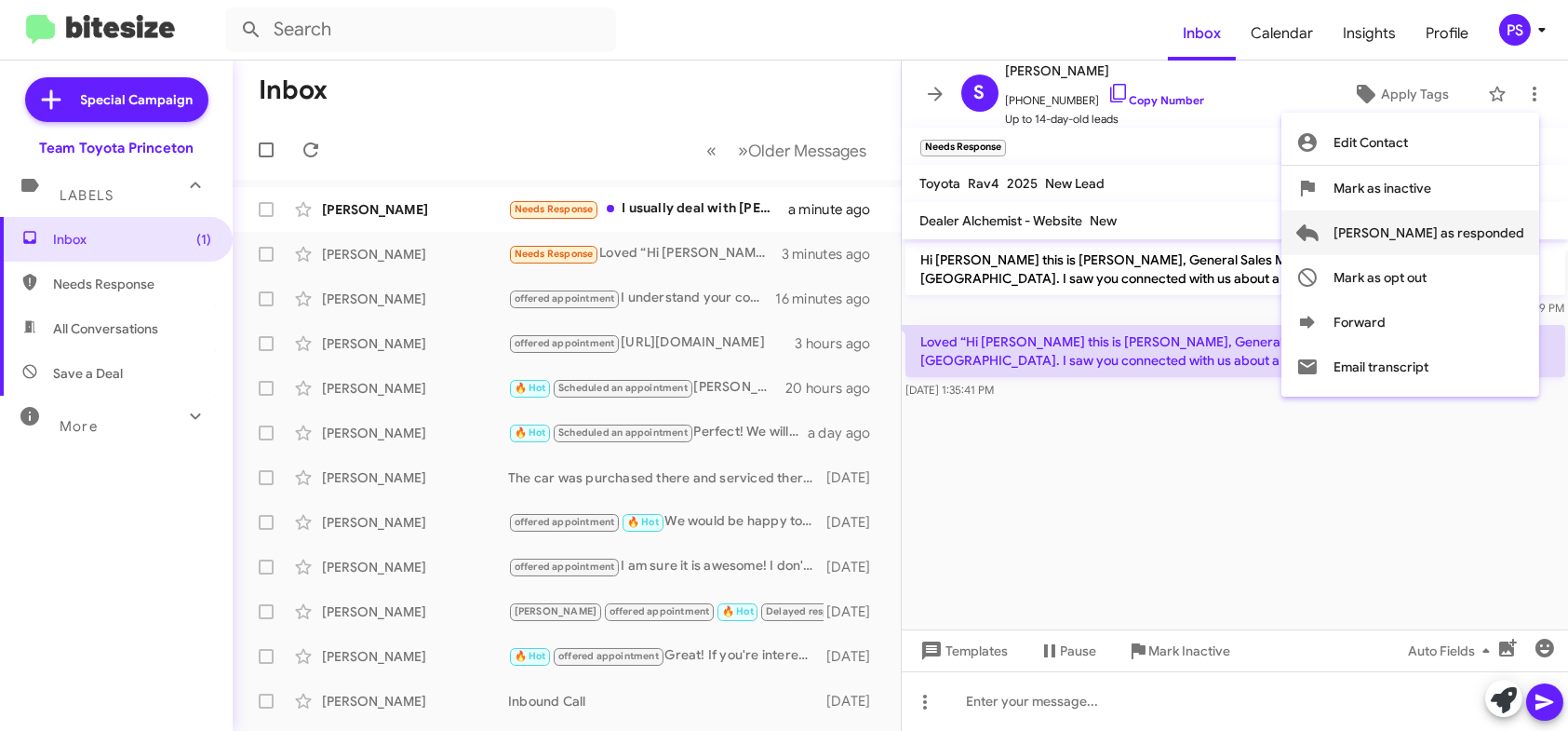
click at [1499, 226] on span "[PERSON_NAME] as responded" at bounding box center [1429, 232] width 191 height 44
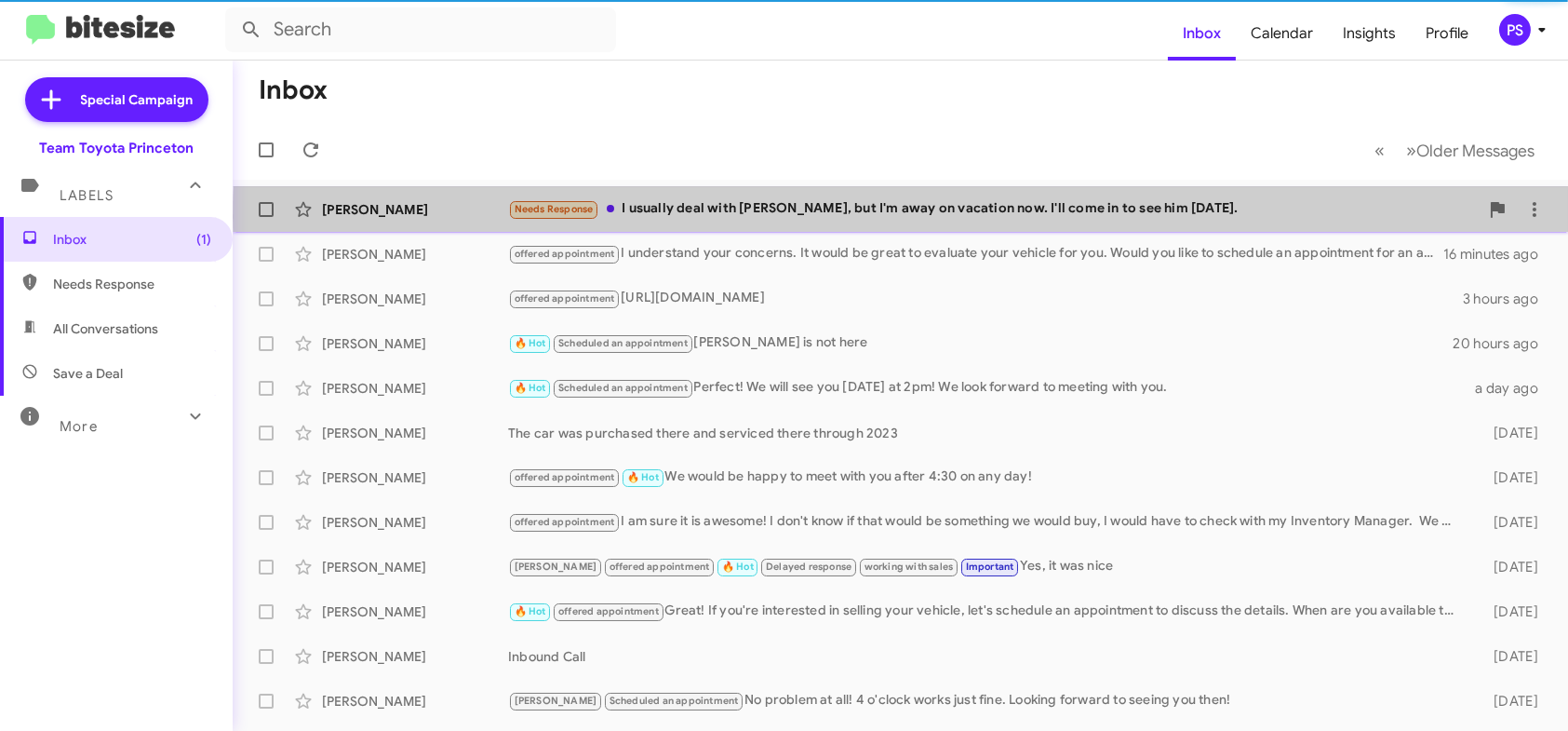
click at [1120, 215] on div "Needs Response I usually deal with [PERSON_NAME], but I'm away on vacation now.…" at bounding box center [993, 209] width 971 height 22
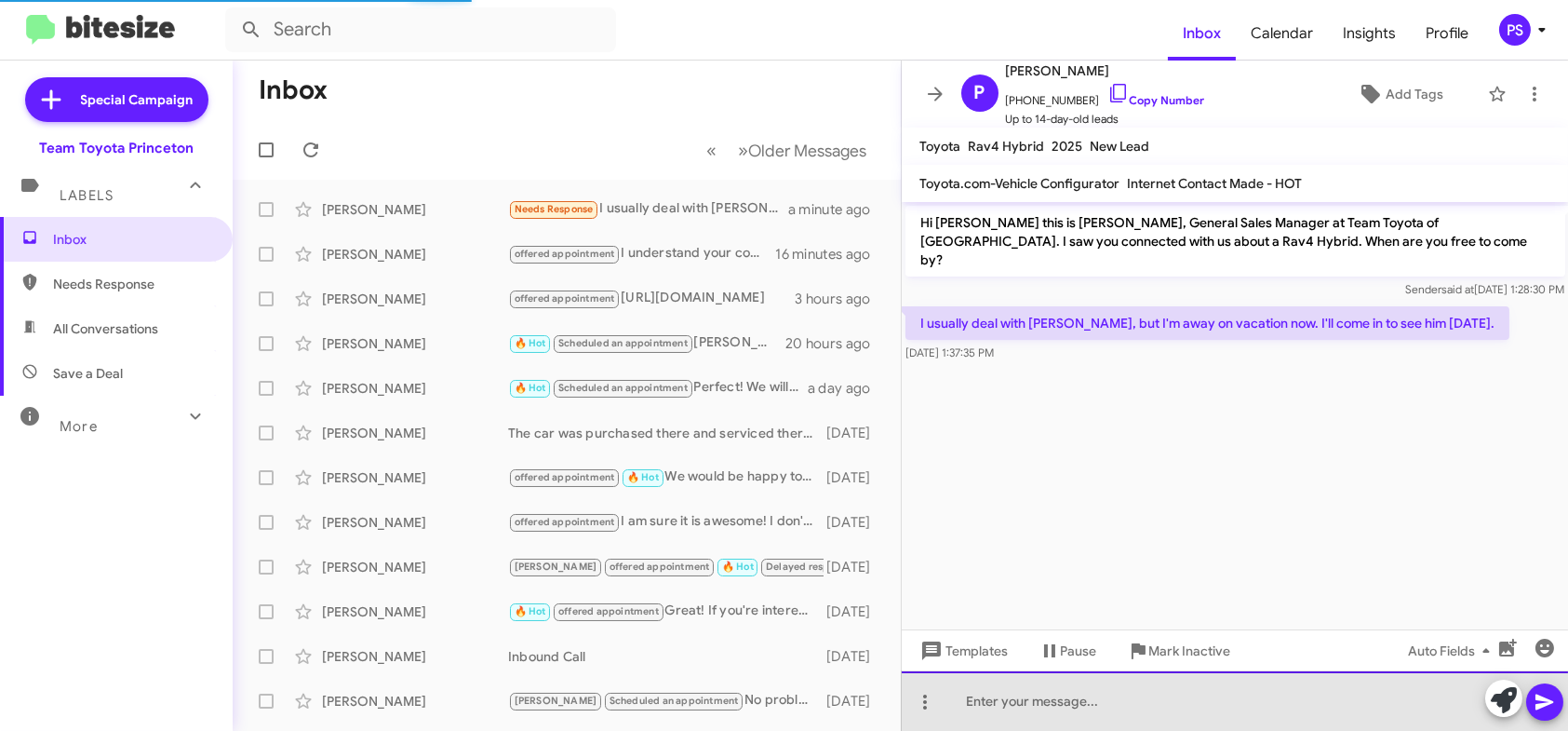
click at [1210, 696] on div at bounding box center [1236, 701] width 667 height 60
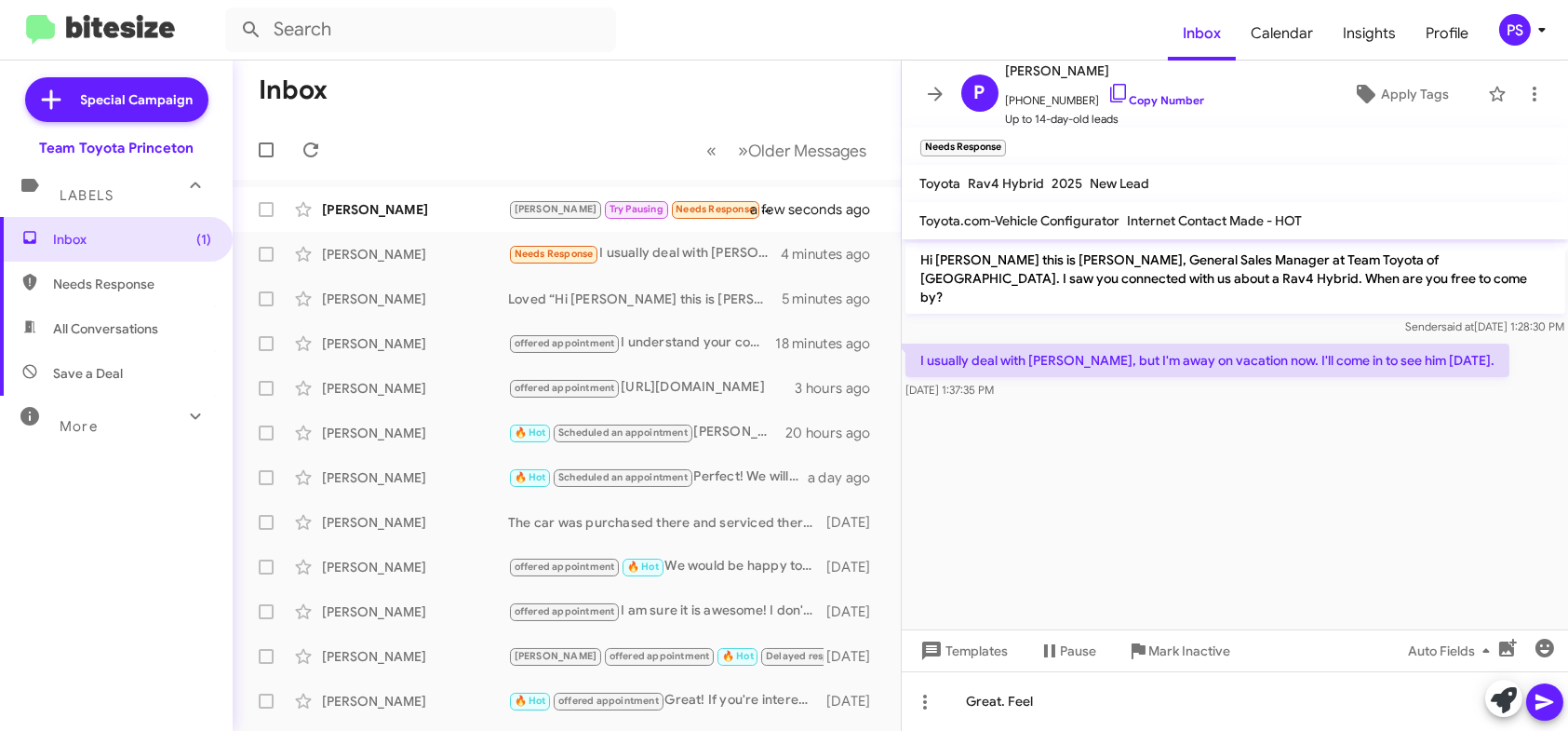
click at [1307, 403] on div at bounding box center [1236, 407] width 667 height 9
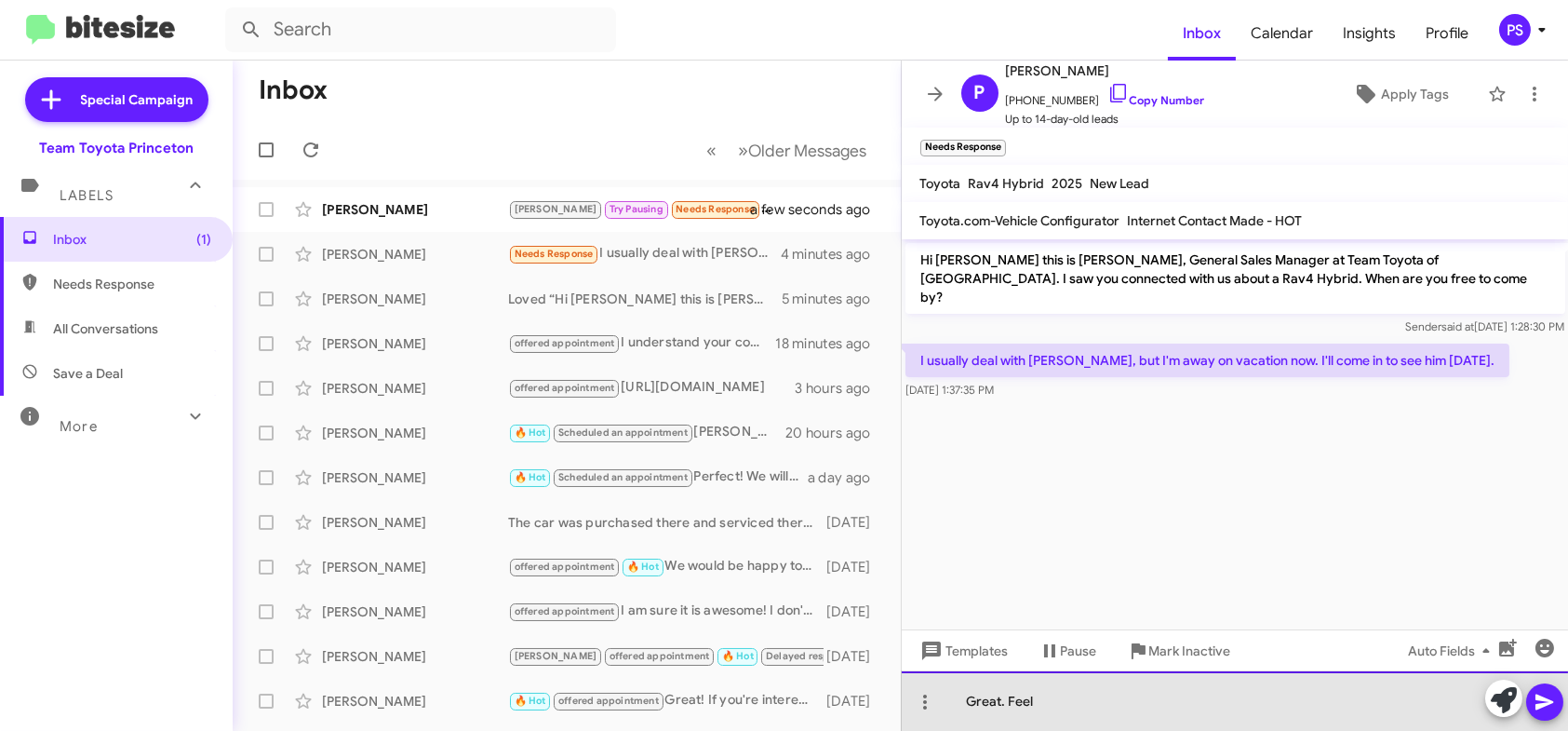
click at [1210, 686] on div "Great. Feel" at bounding box center [1236, 701] width 667 height 60
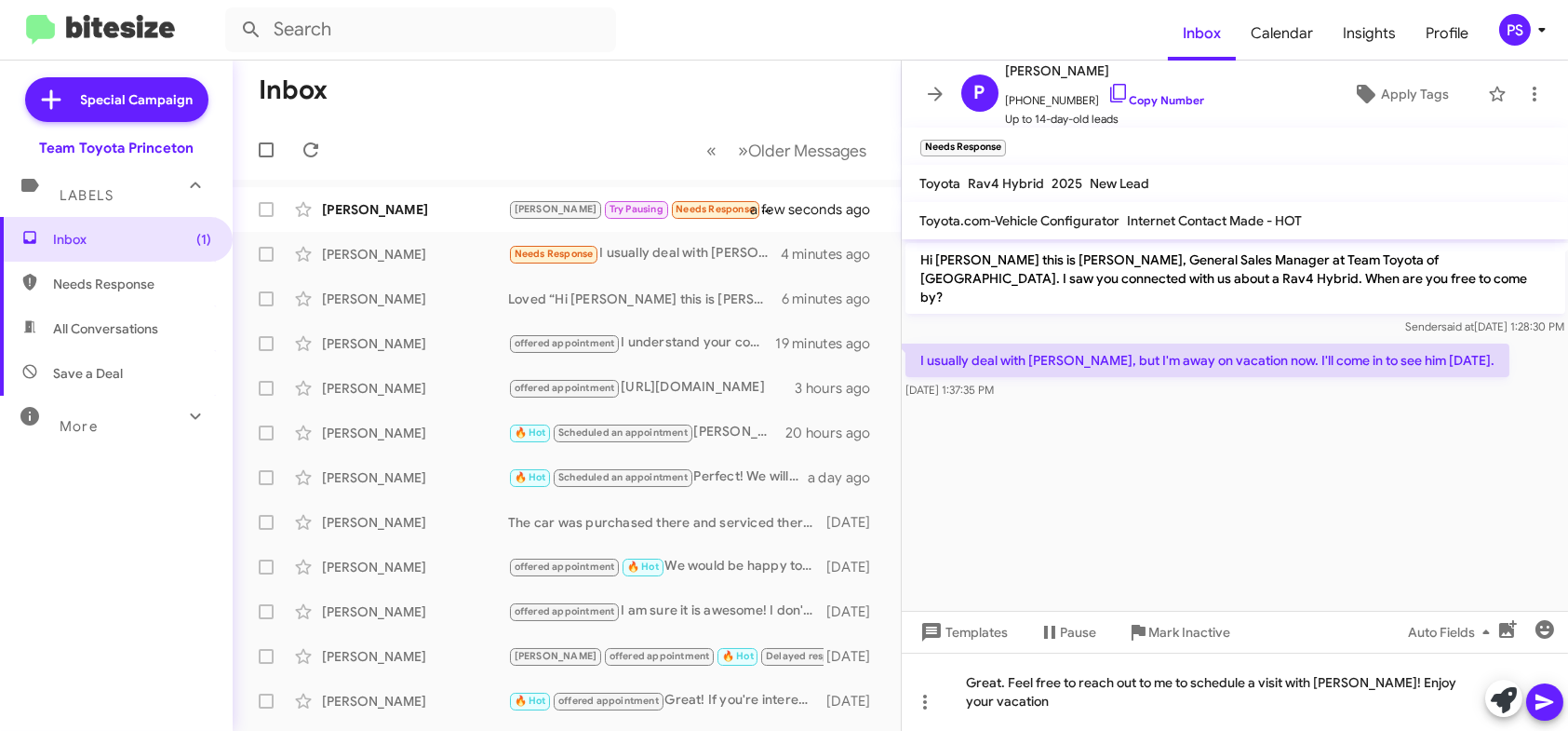
click at [1548, 707] on icon at bounding box center [1544, 701] width 23 height 23
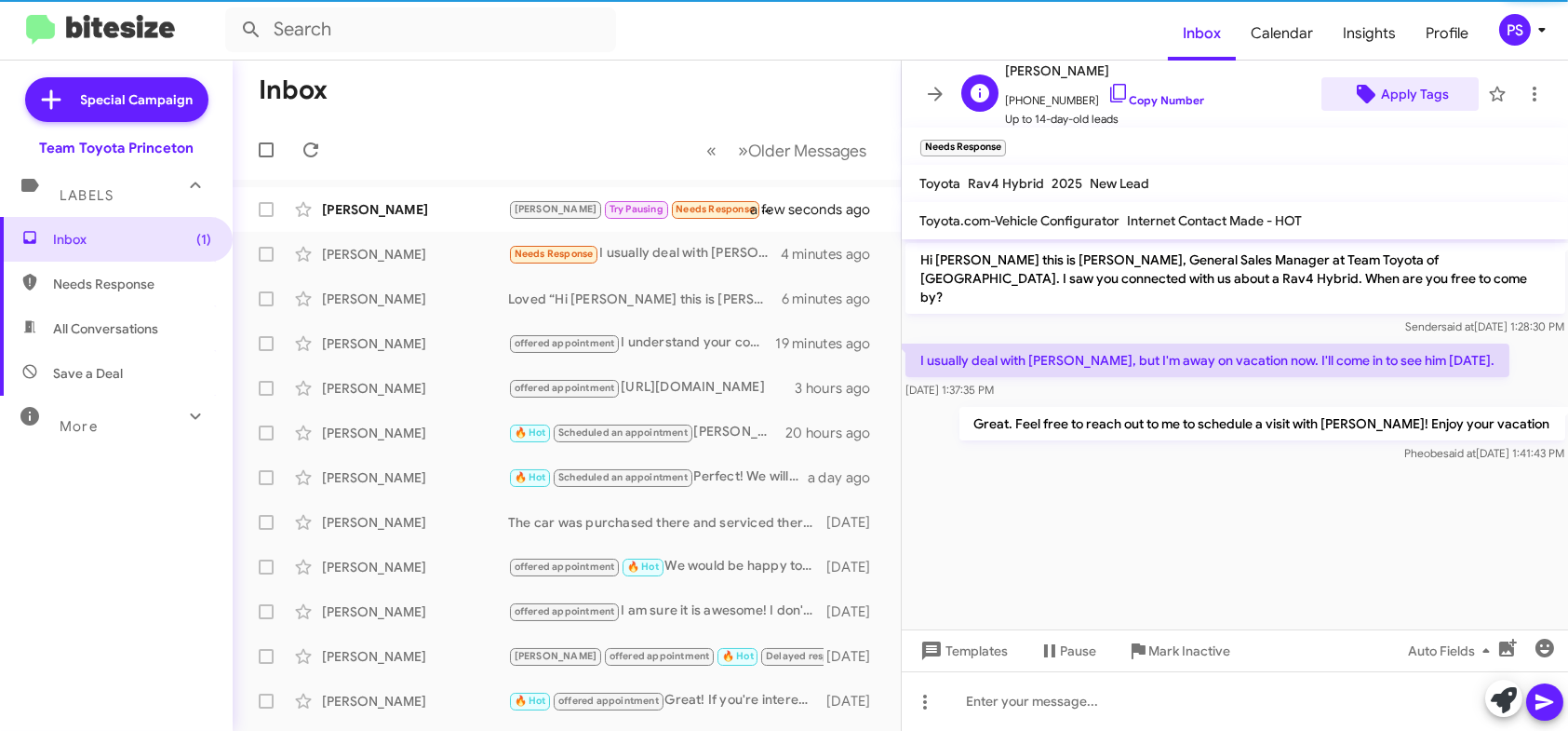
click at [1411, 88] on span "Apply Tags" at bounding box center [1415, 94] width 68 height 33
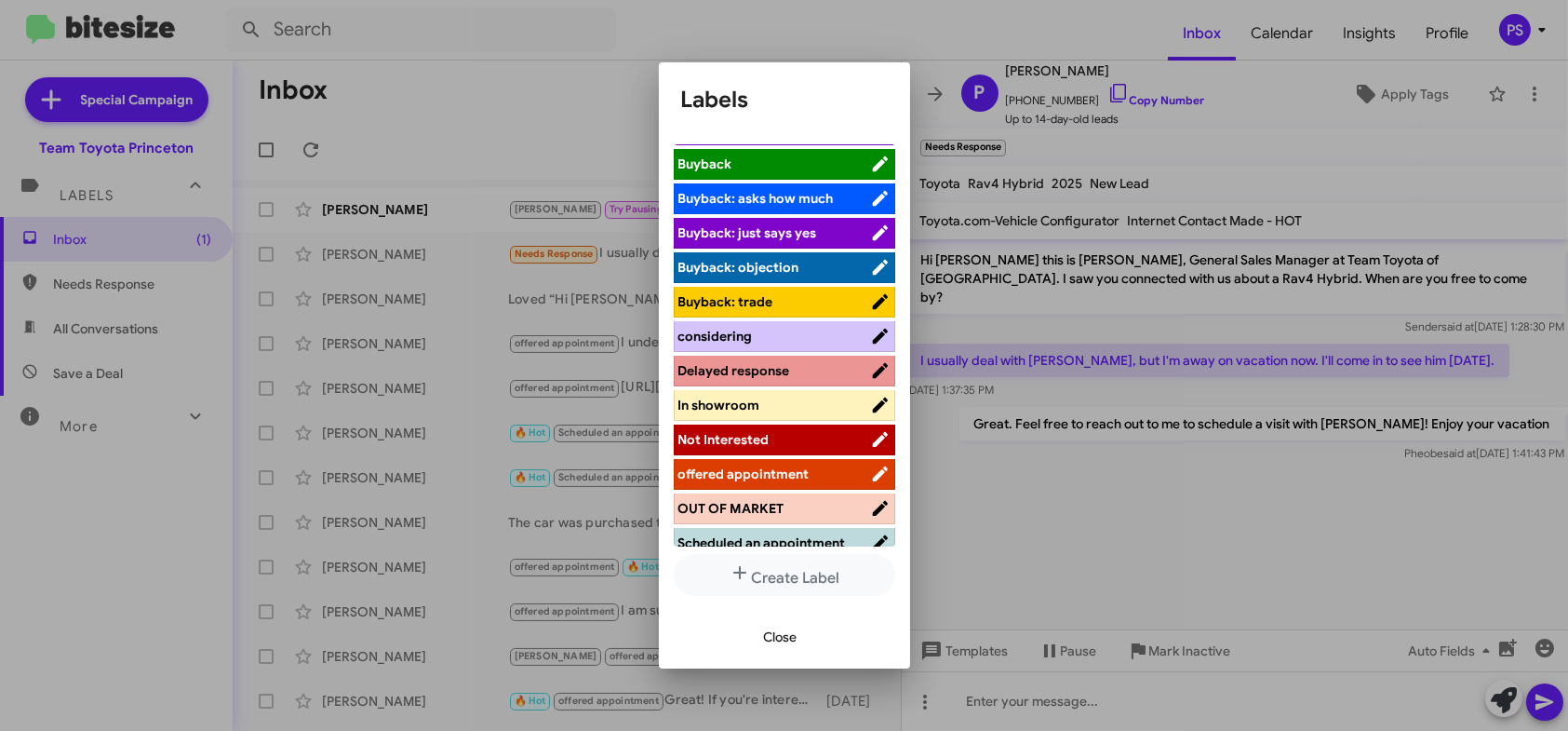
scroll to position [93, 0]
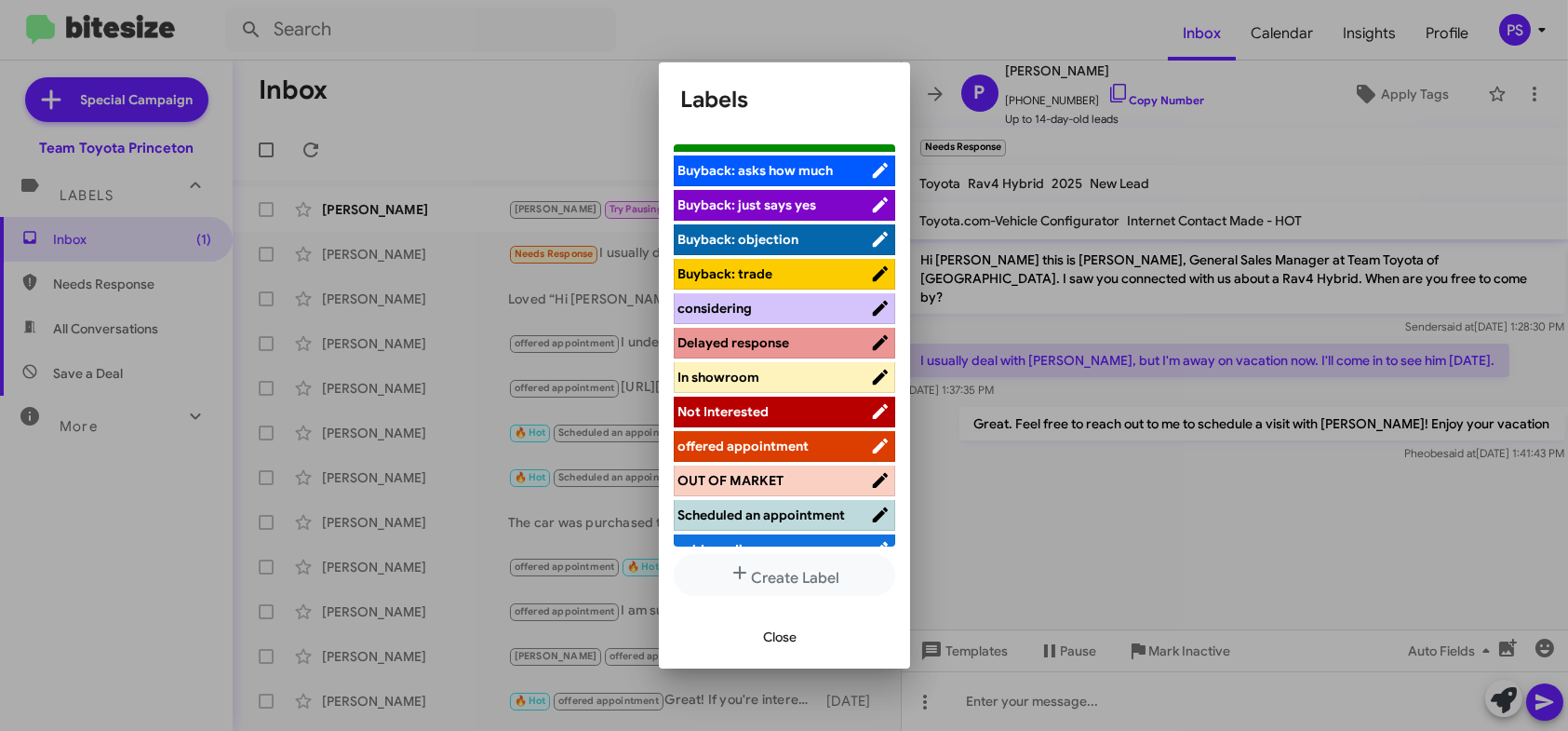
click at [770, 343] on span "Delayed response" at bounding box center [735, 342] width 112 height 17
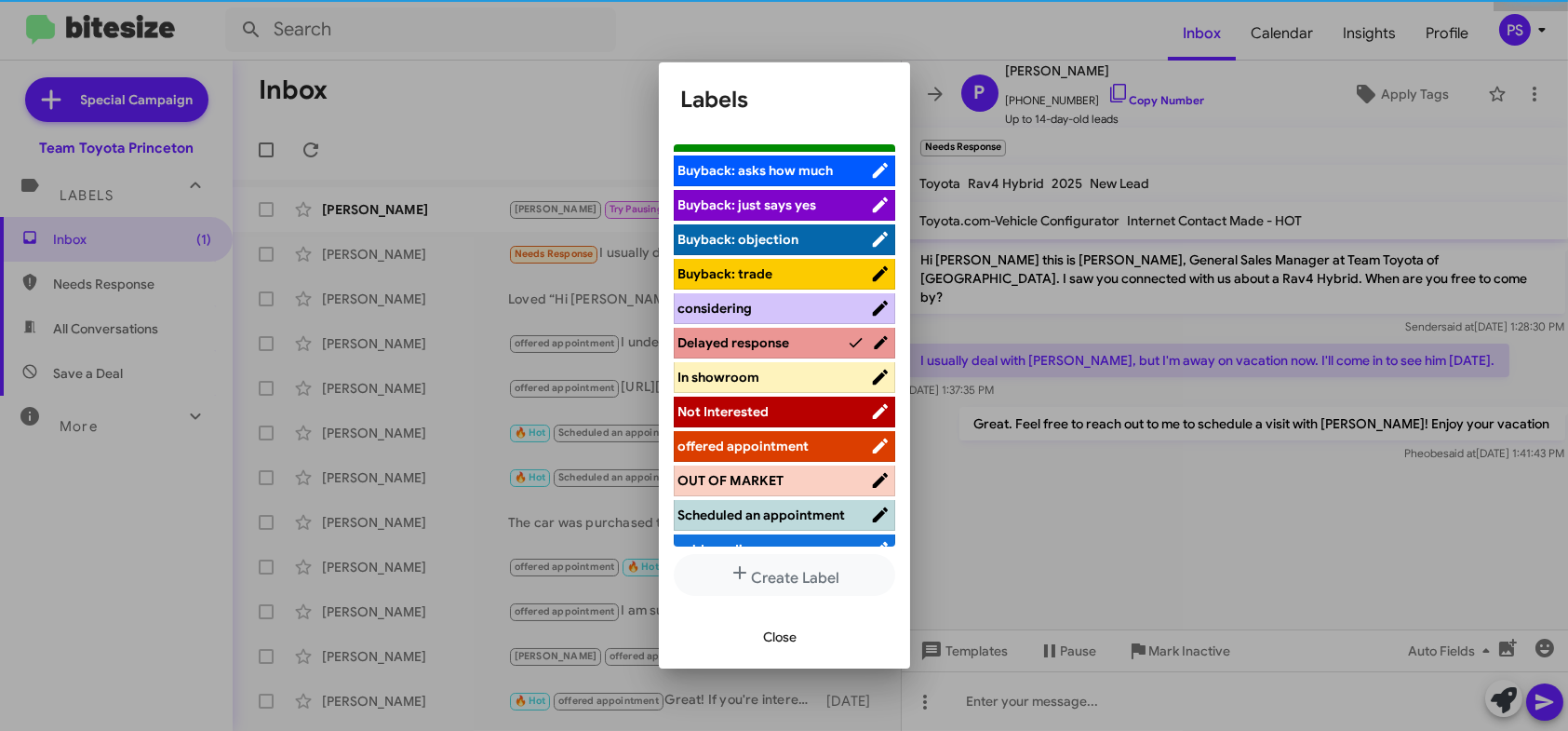
click at [808, 630] on button "Close" at bounding box center [780, 637] width 63 height 33
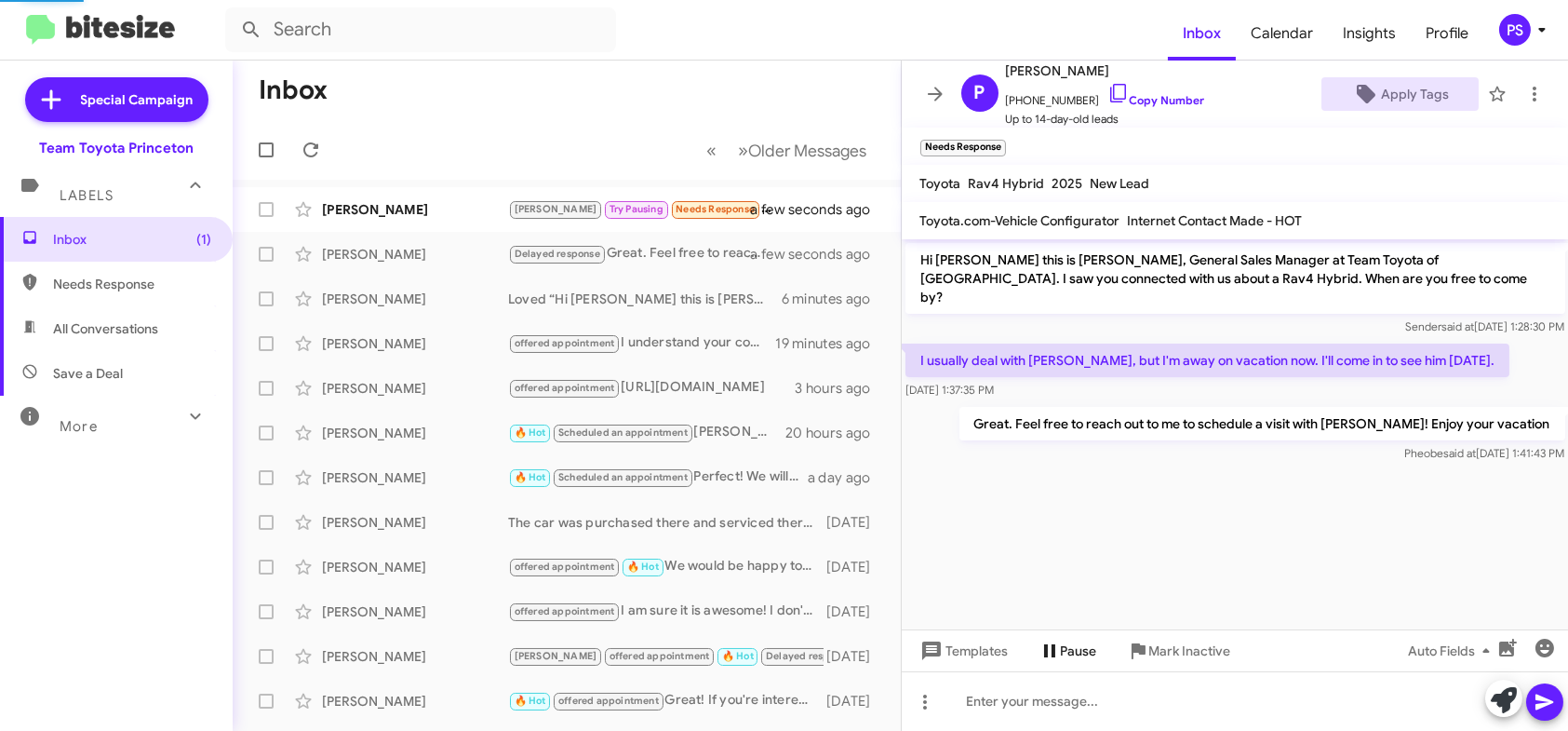
click at [1083, 643] on span "Pause" at bounding box center [1078, 650] width 36 height 33
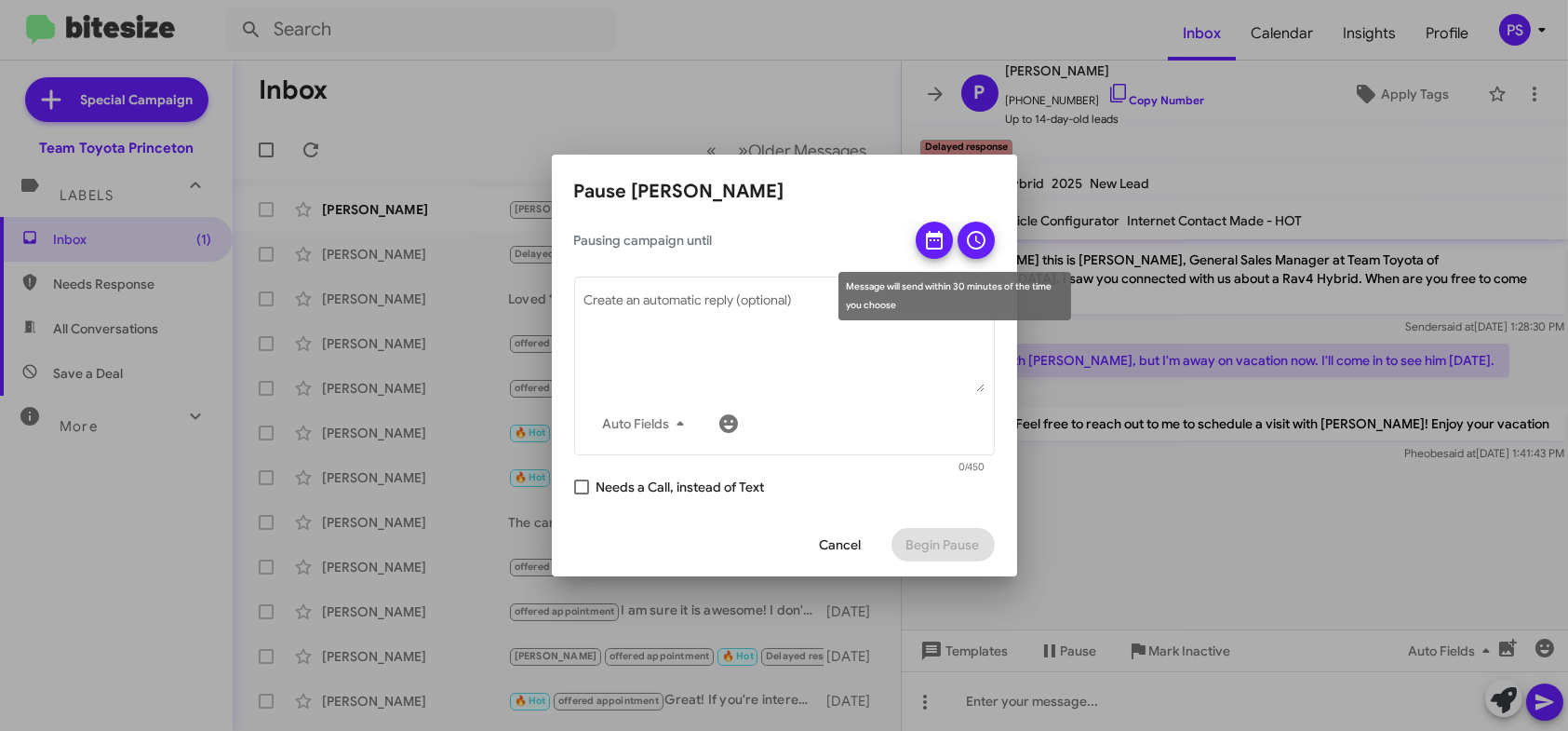
click at [926, 232] on icon at bounding box center [934, 240] width 23 height 23
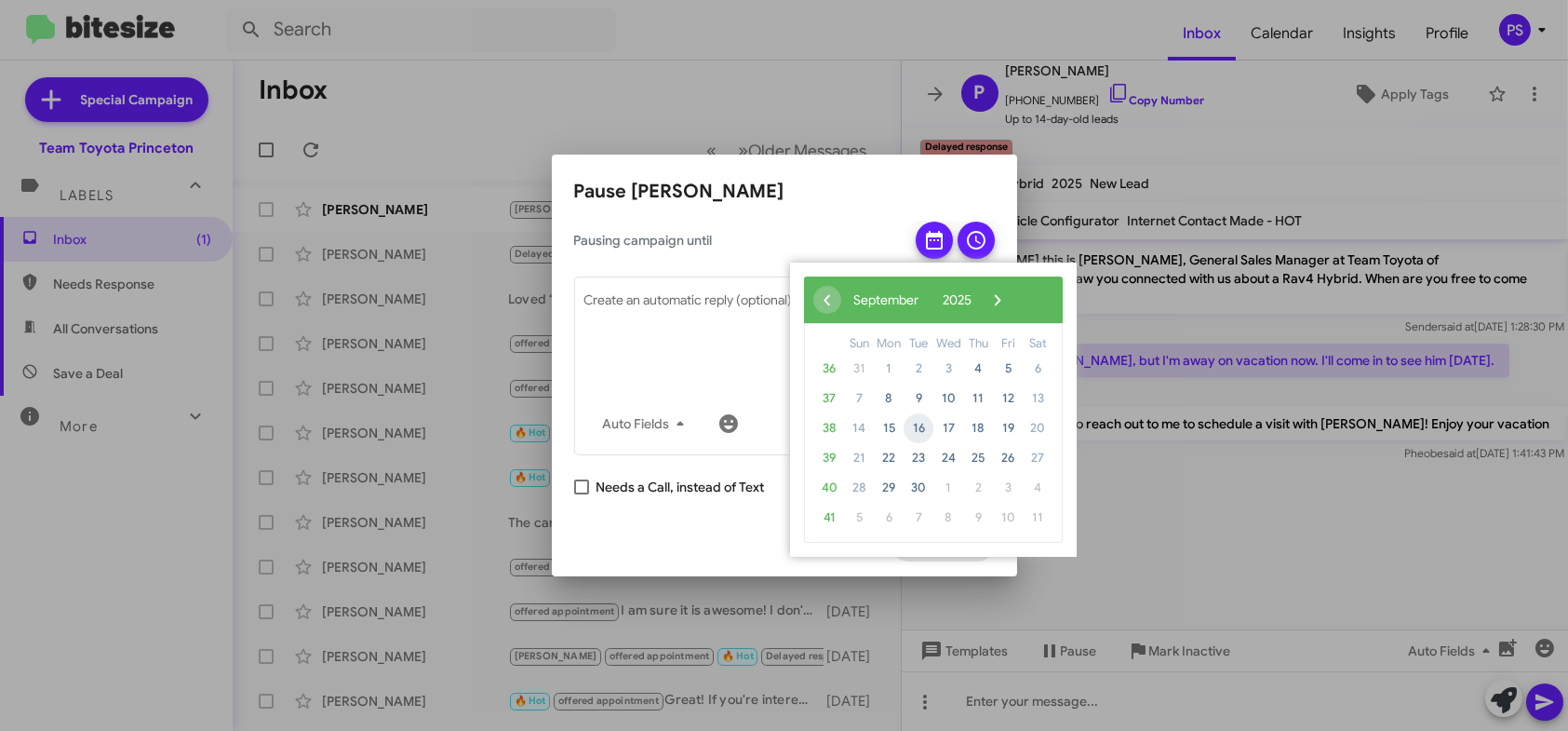
click at [917, 427] on span "16" at bounding box center [918, 428] width 30 height 30
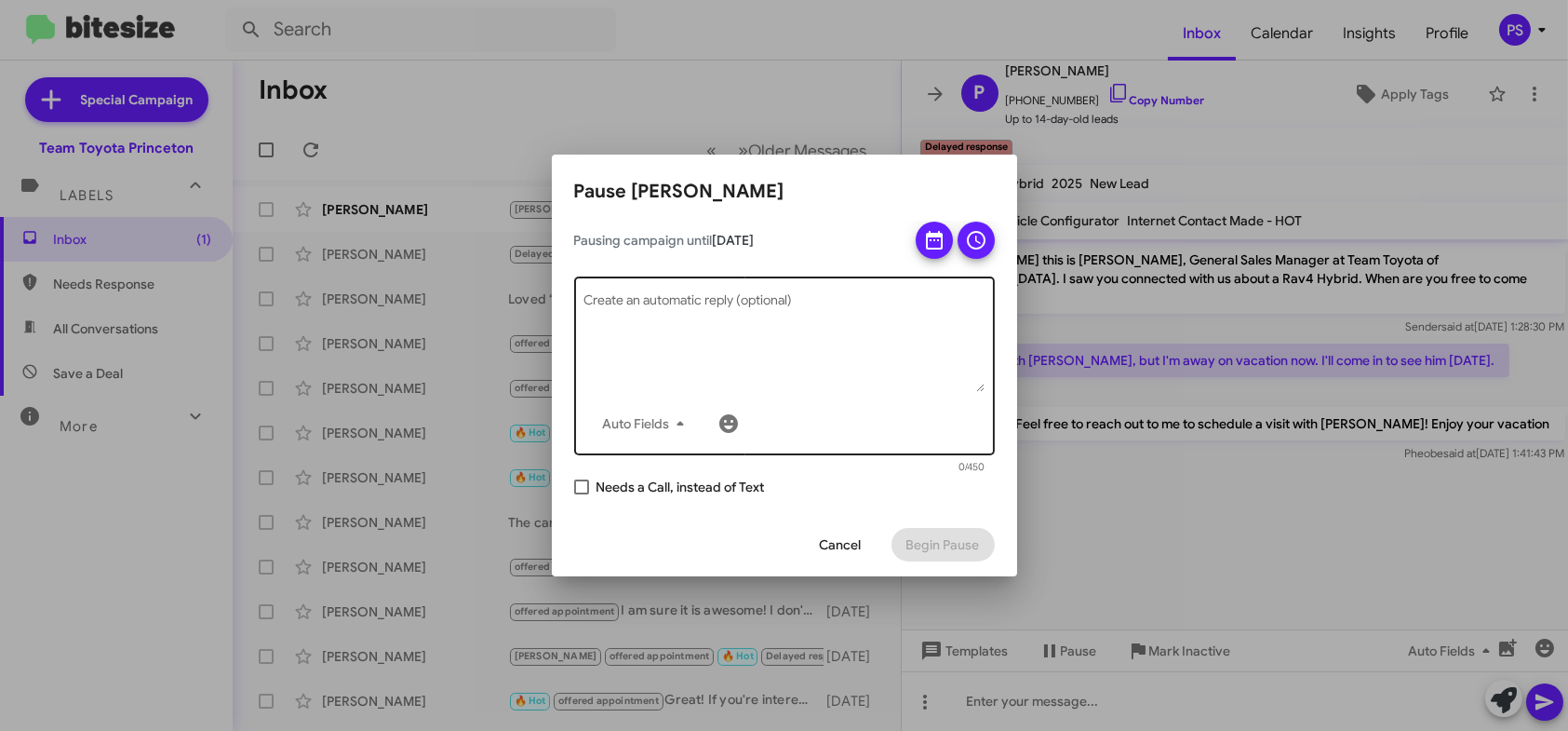
click at [772, 338] on textarea "Create an automatic reply (optional)" at bounding box center [784, 343] width 401 height 96
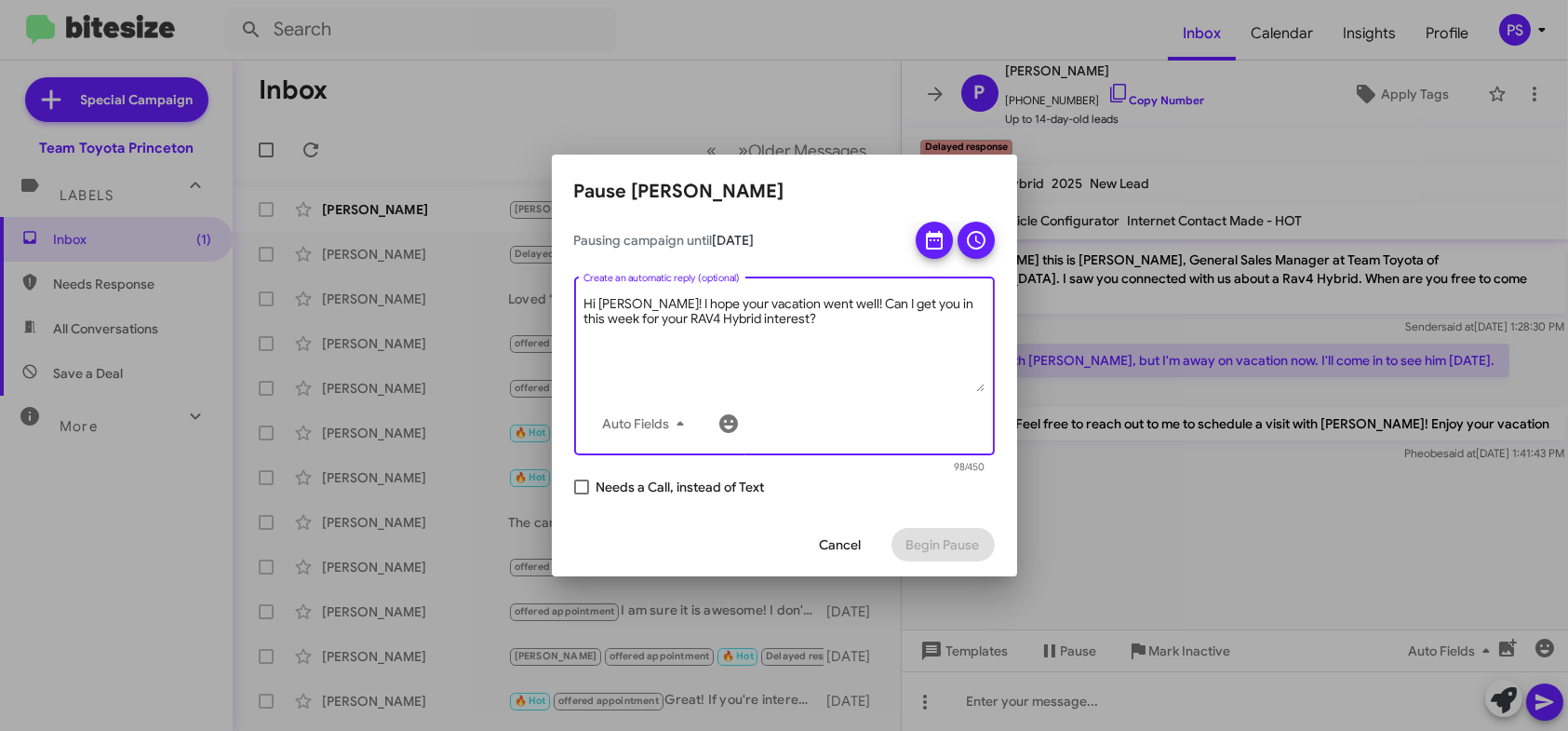
click at [745, 388] on textarea "Hi [PERSON_NAME]! I hope your vacation went well! Can I get you in this week fo…" at bounding box center [784, 343] width 401 height 96
click at [850, 345] on textarea "Hi [PERSON_NAME]! I hope your vacation went well! Can I get you in this week fo…" at bounding box center [784, 343] width 401 height 96
type textarea "Hi [PERSON_NAME]! I hope your vacation went well! Can I get you in this week fo…"
click at [685, 426] on icon "button" at bounding box center [680, 423] width 23 height 23
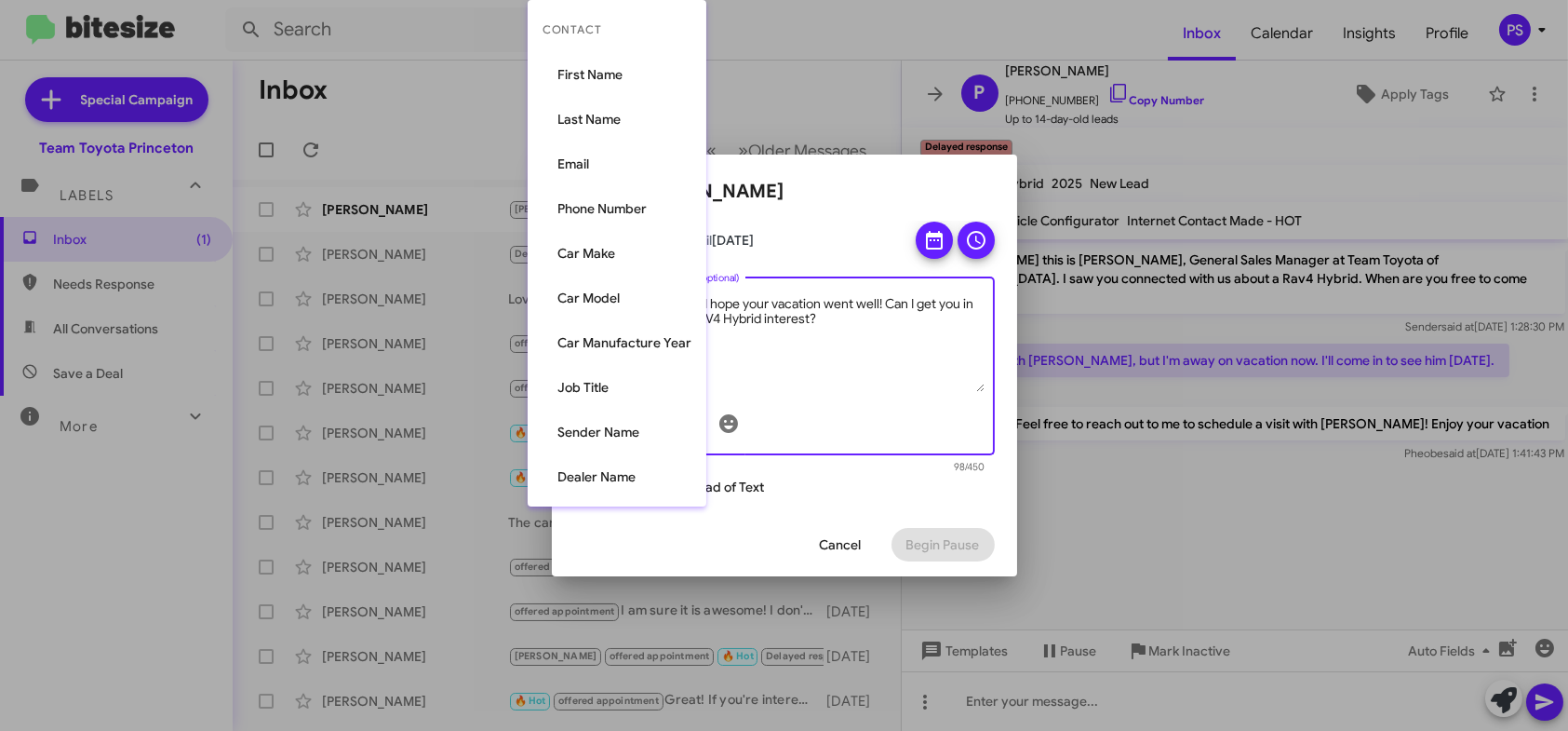
drag, startPoint x: 778, startPoint y: 389, endPoint x: 791, endPoint y: 385, distance: 13.6
click at [780, 389] on div at bounding box center [784, 365] width 1568 height 731
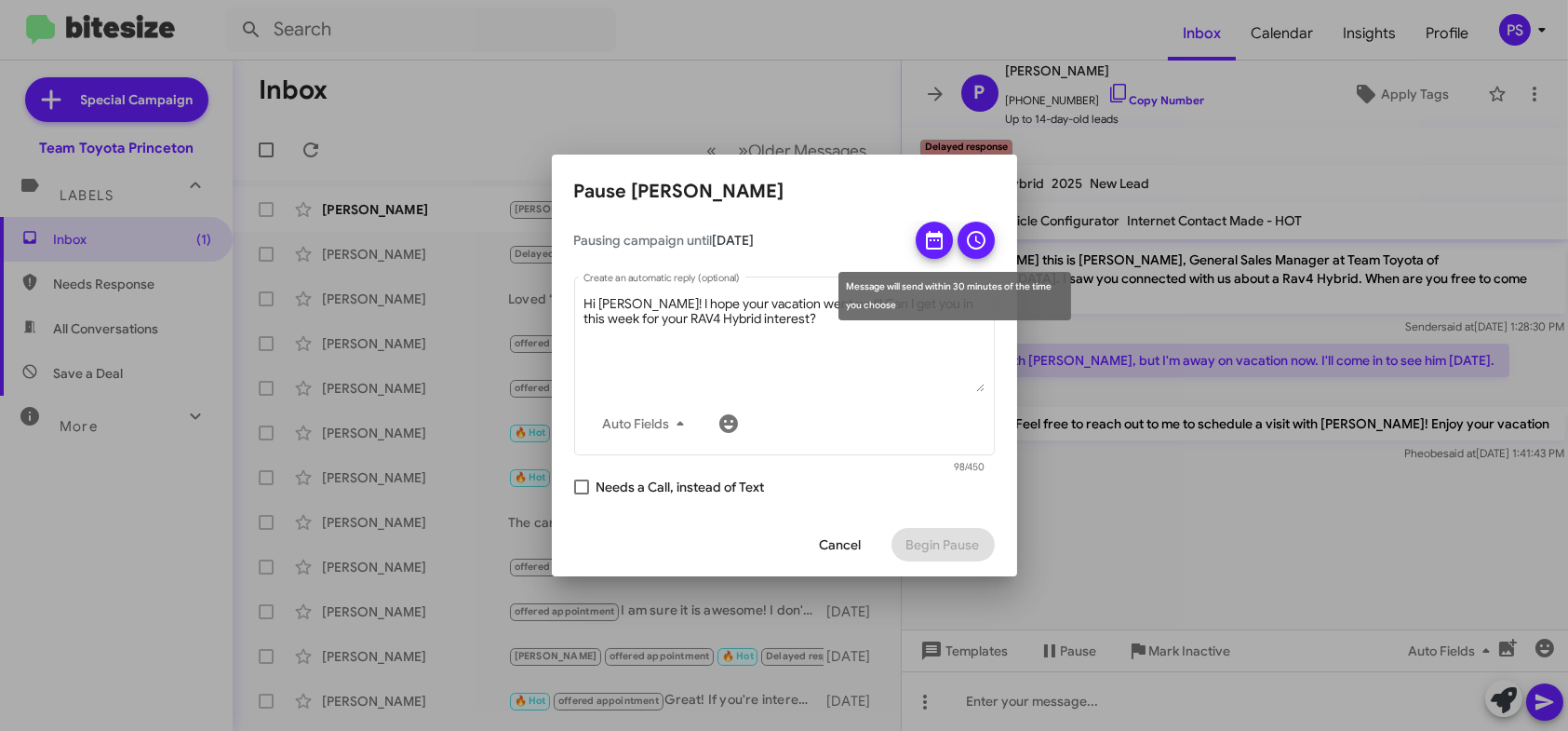
click at [931, 235] on icon at bounding box center [934, 240] width 17 height 19
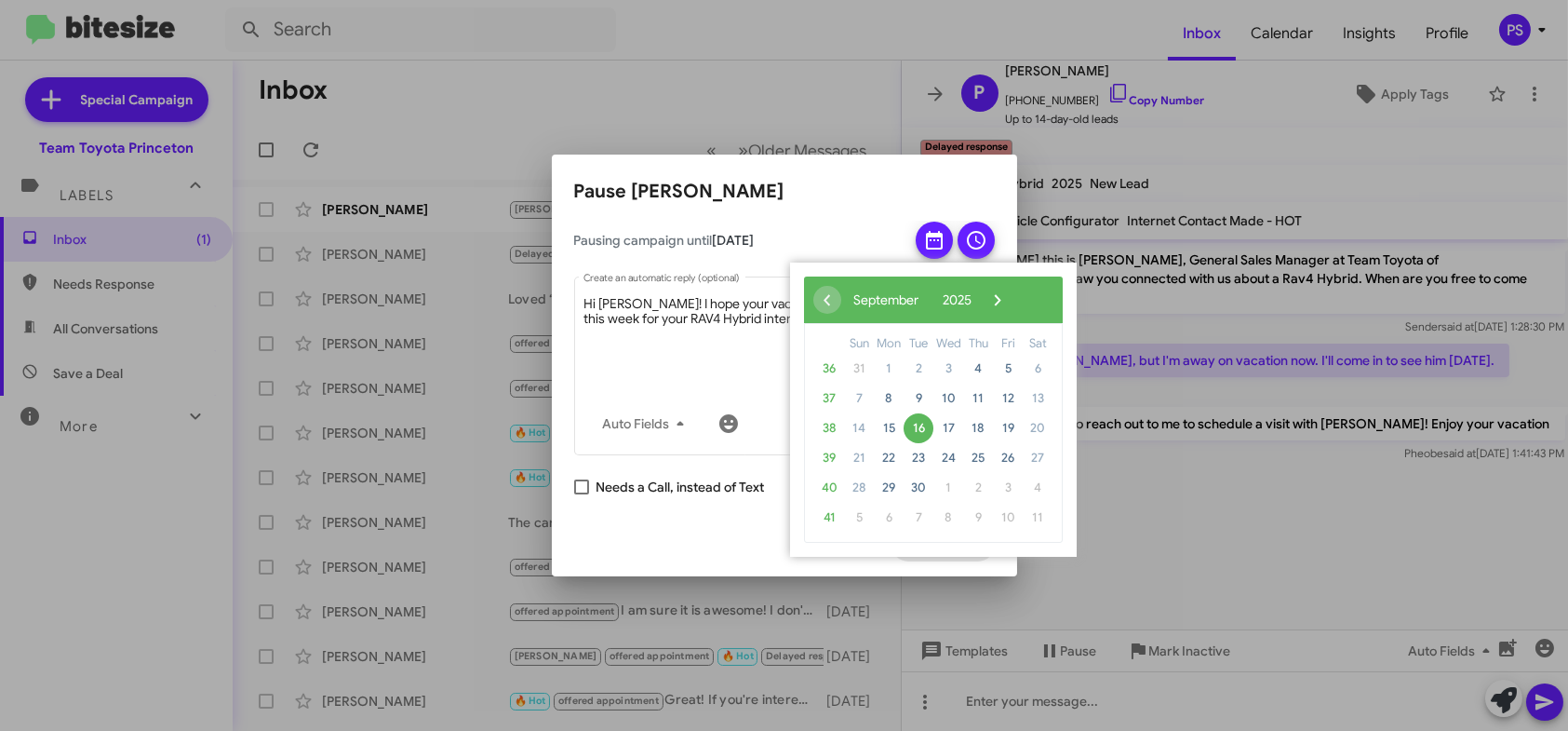
click at [924, 432] on span "16" at bounding box center [918, 428] width 30 height 30
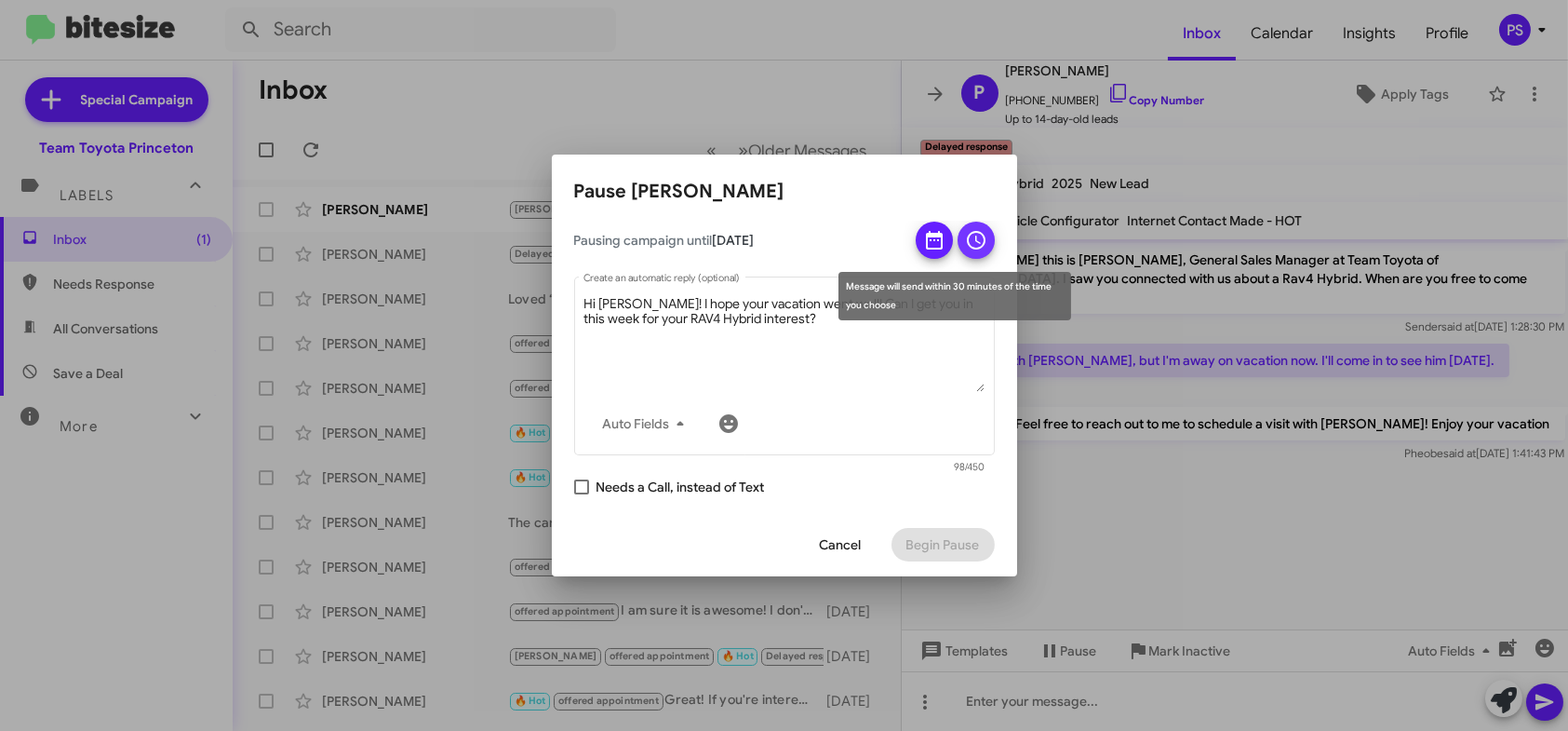
click at [974, 234] on icon at bounding box center [976, 240] width 23 height 23
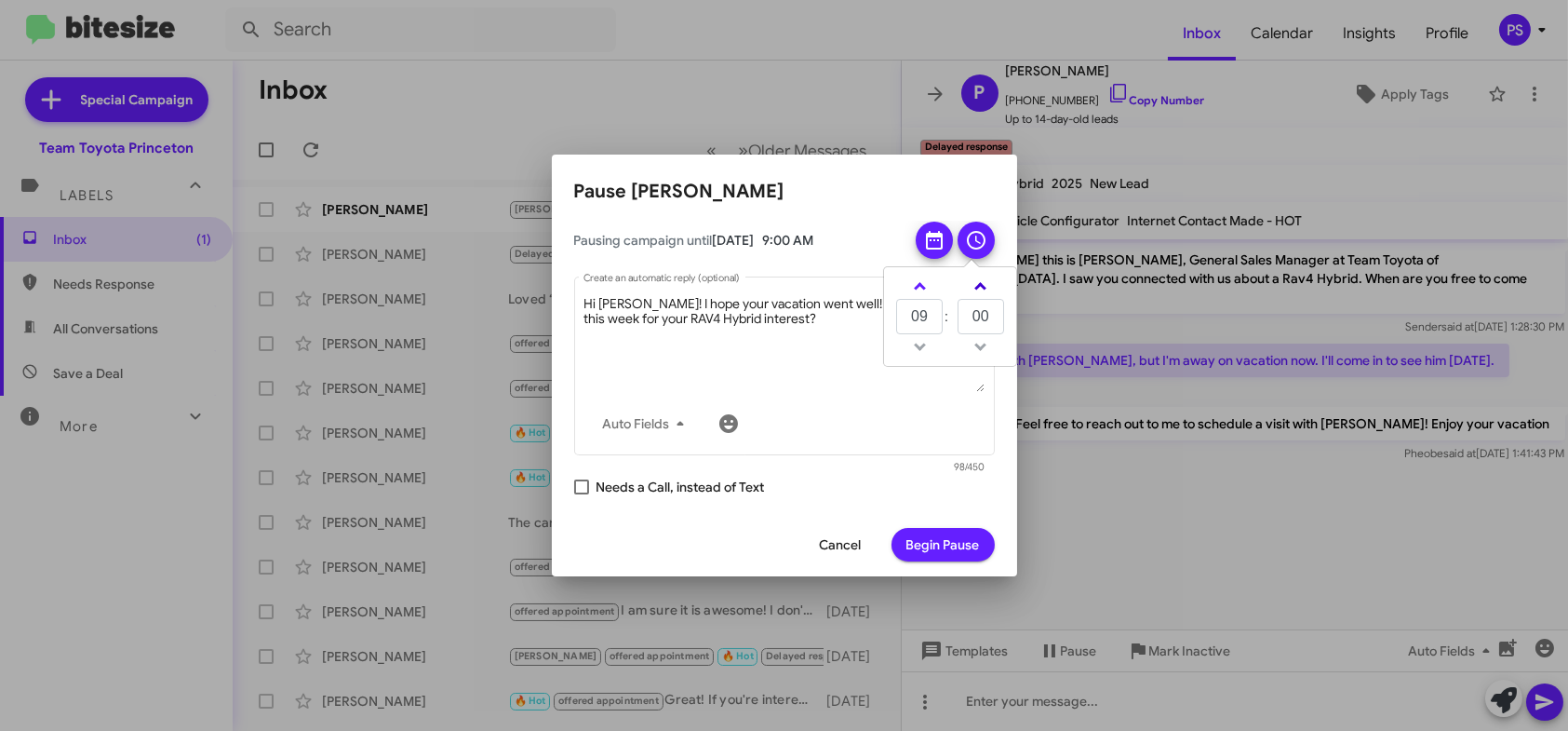
click at [984, 287] on span at bounding box center [980, 288] width 12 height 12
click at [983, 287] on span at bounding box center [980, 288] width 12 height 12
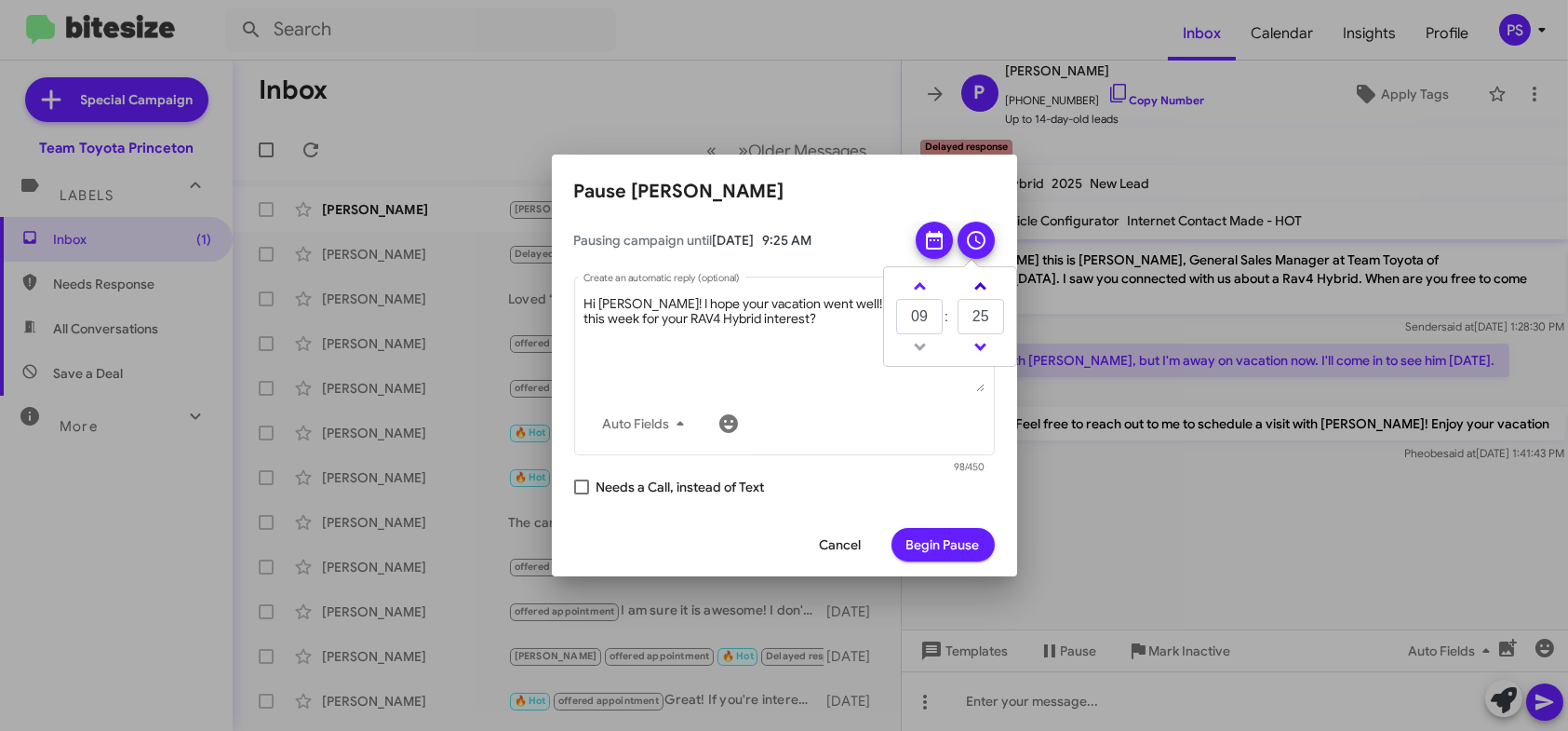
click at [983, 287] on span at bounding box center [980, 288] width 12 height 12
type input "45"
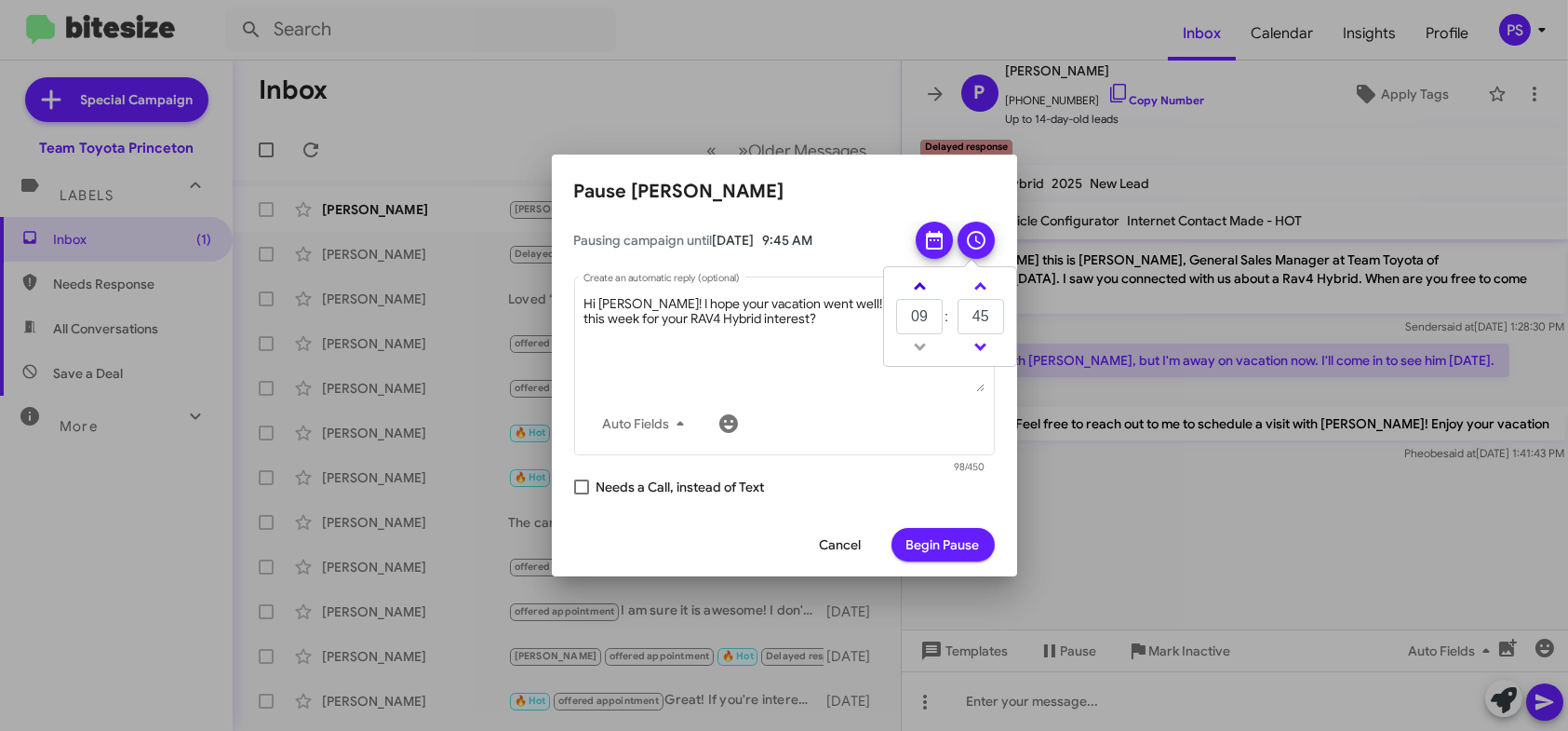
click at [919, 285] on span at bounding box center [920, 288] width 12 height 12
type input "11"
click at [962, 533] on span "Begin Pause" at bounding box center [942, 544] width 74 height 33
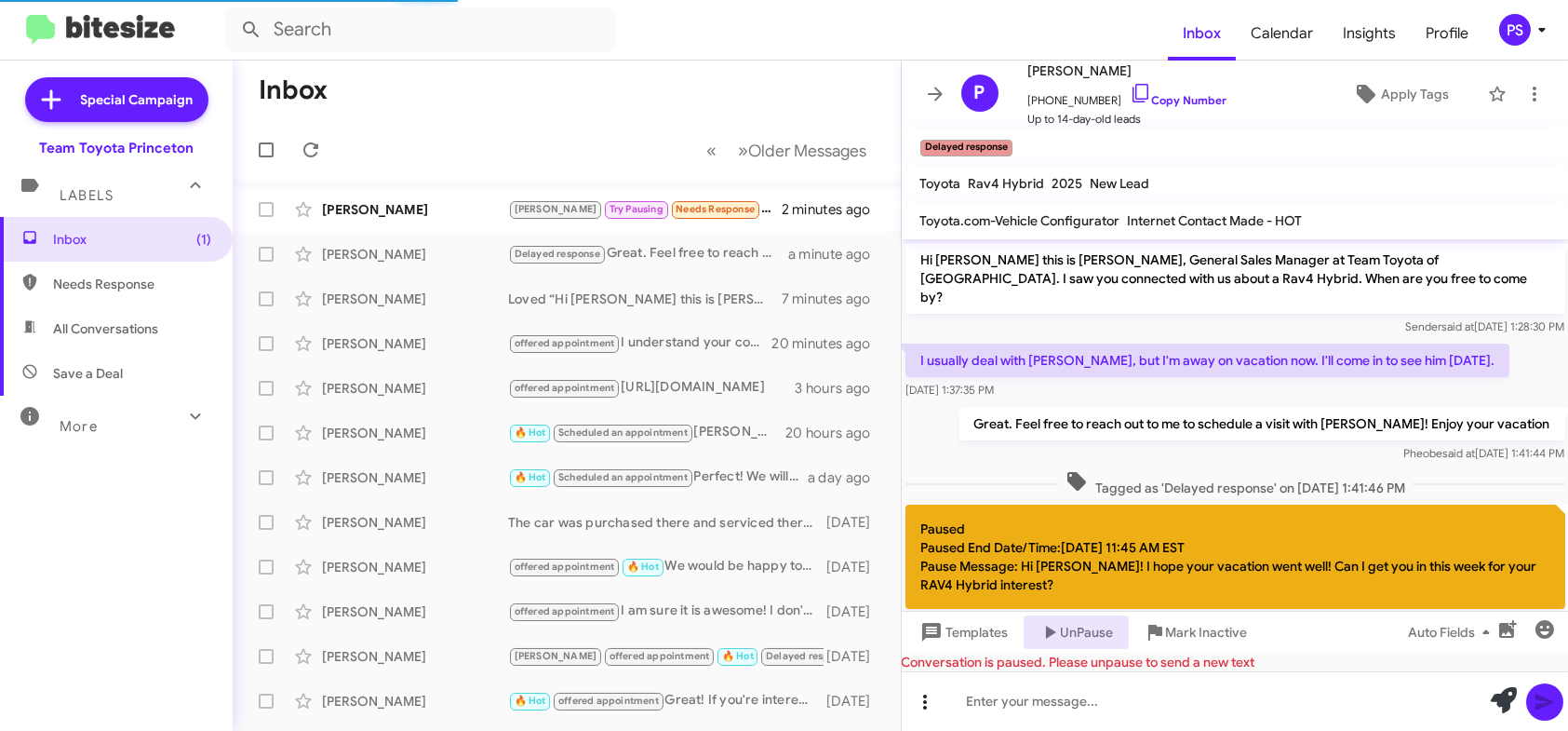
scroll to position [69, 0]
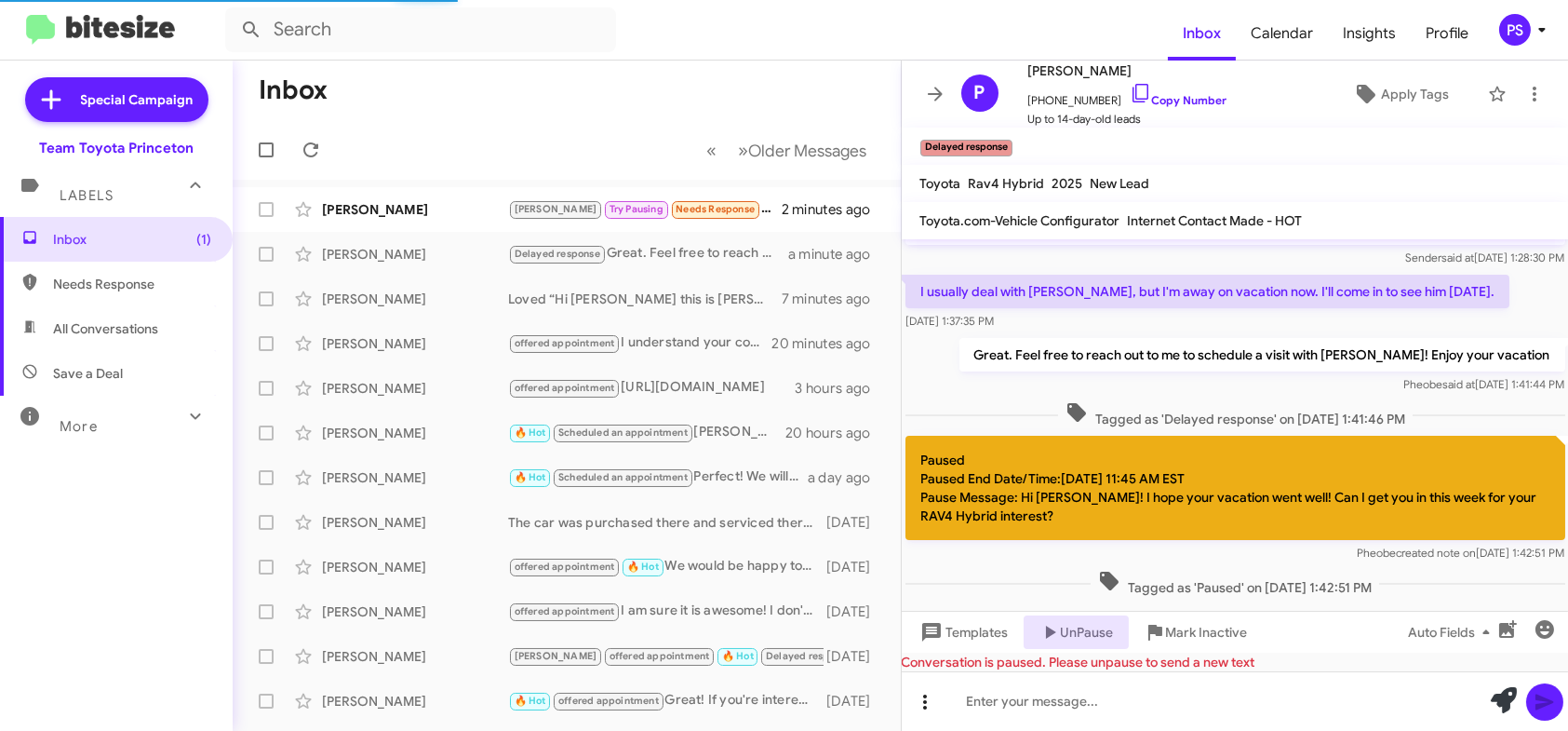
click at [923, 710] on icon at bounding box center [925, 701] width 23 height 23
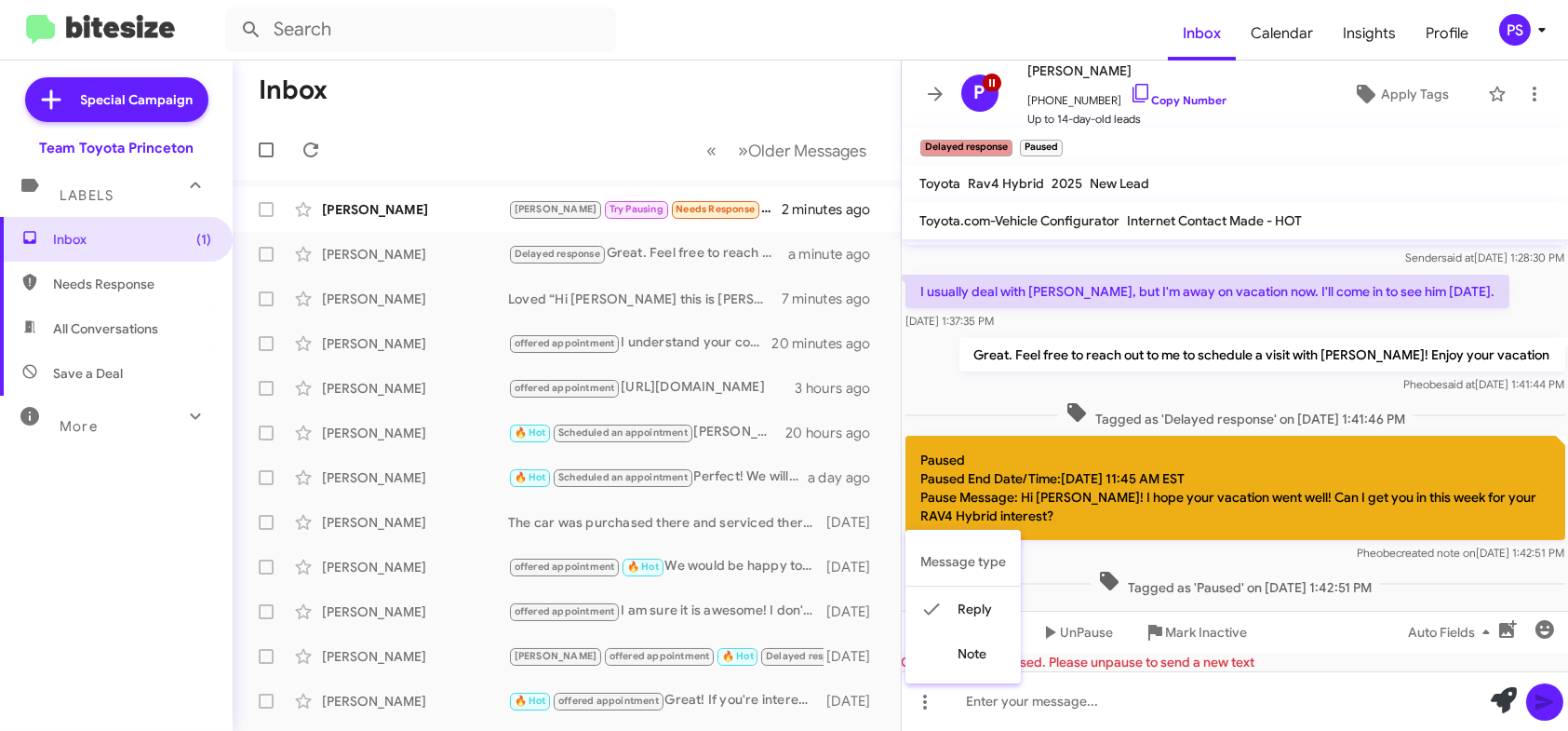
click at [931, 94] on div at bounding box center [784, 365] width 1568 height 731
click at [932, 94] on icon at bounding box center [935, 93] width 23 height 23
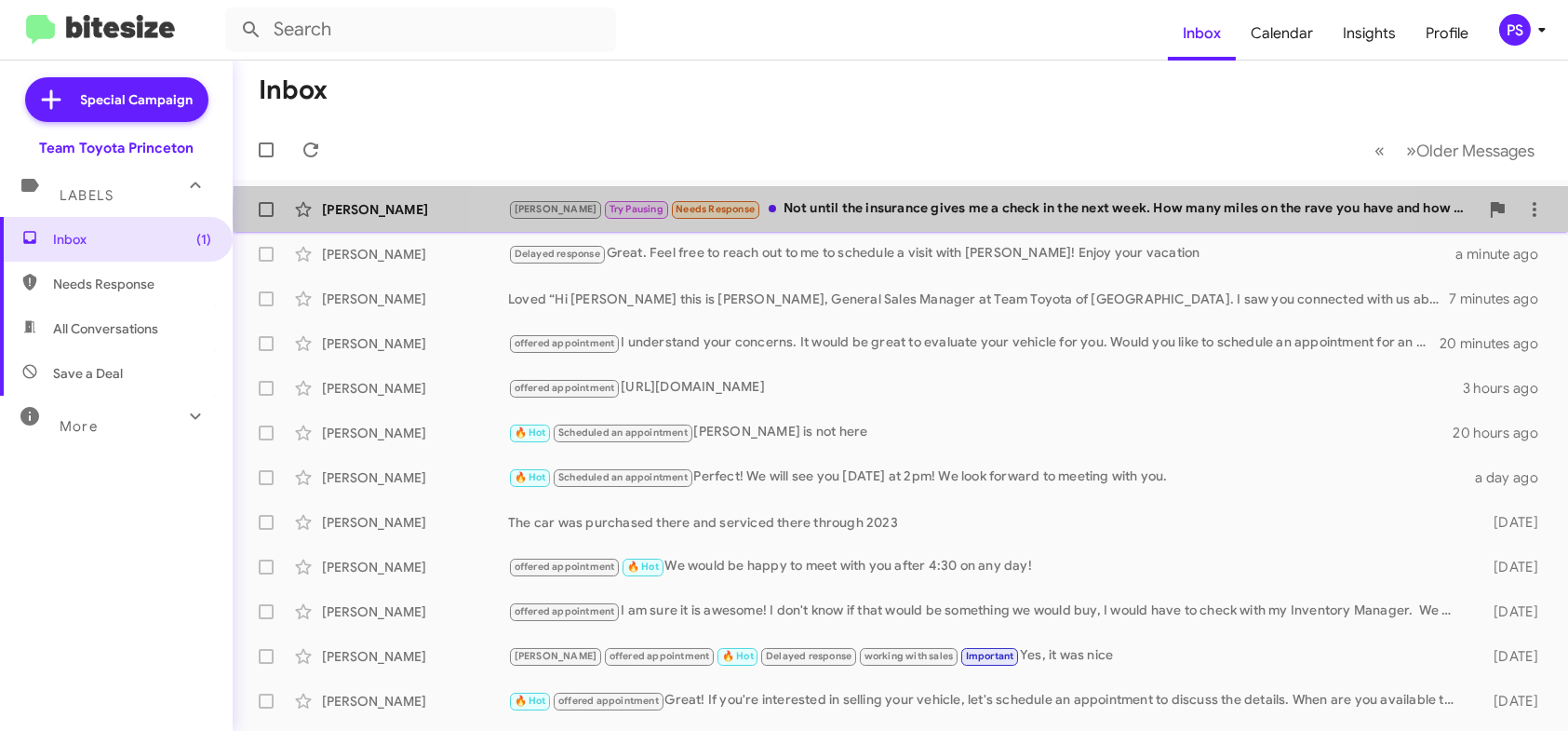
click at [905, 210] on div "[PERSON_NAME] Try Pausing Needs Response Not until the insurance gives me a che…" at bounding box center [993, 209] width 971 height 22
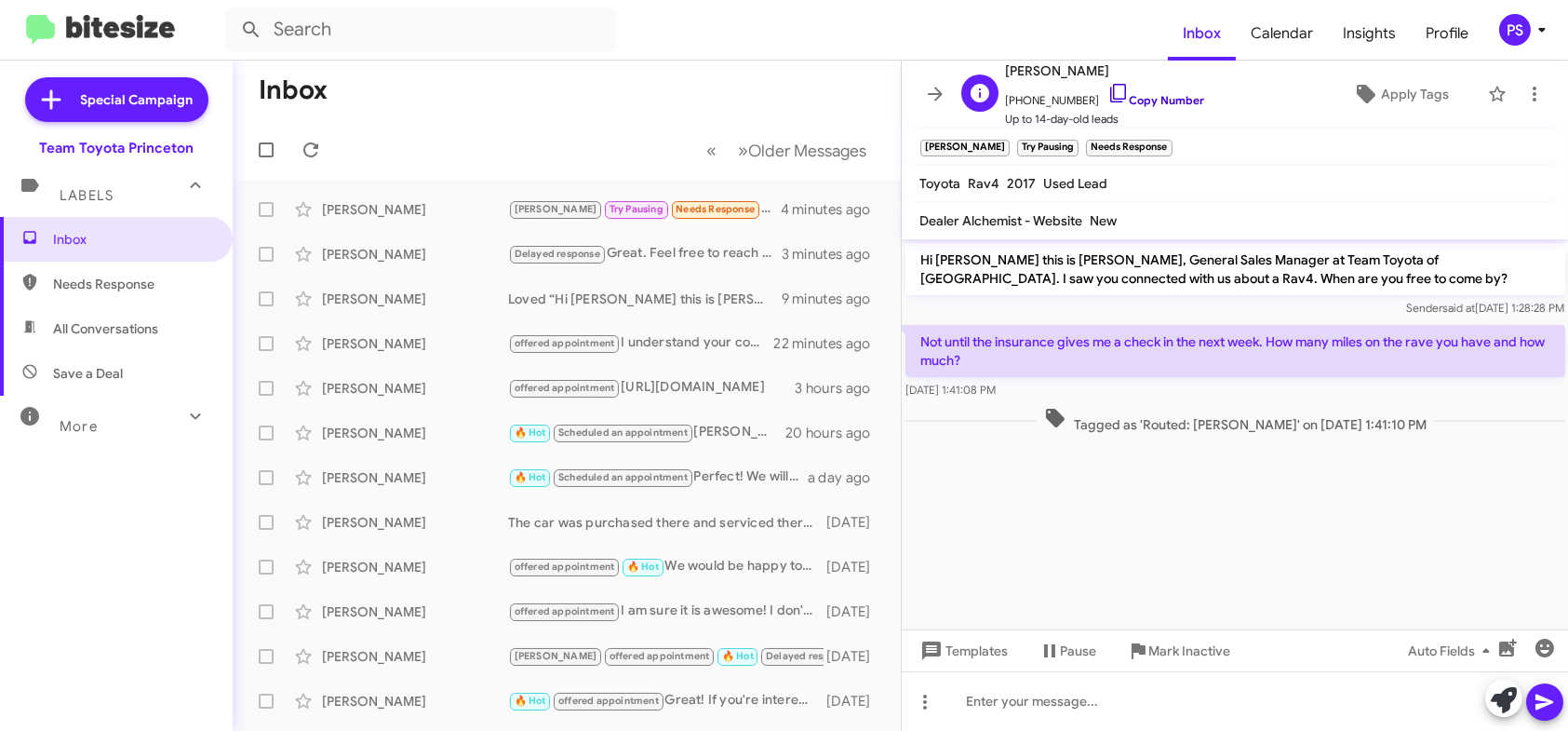
click at [1110, 97] on icon at bounding box center [1117, 92] width 16 height 19
click at [1259, 708] on div at bounding box center [1236, 701] width 667 height 60
click at [1556, 692] on button at bounding box center [1544, 701] width 37 height 37
click at [1426, 102] on span "Apply Tags" at bounding box center [1415, 94] width 68 height 33
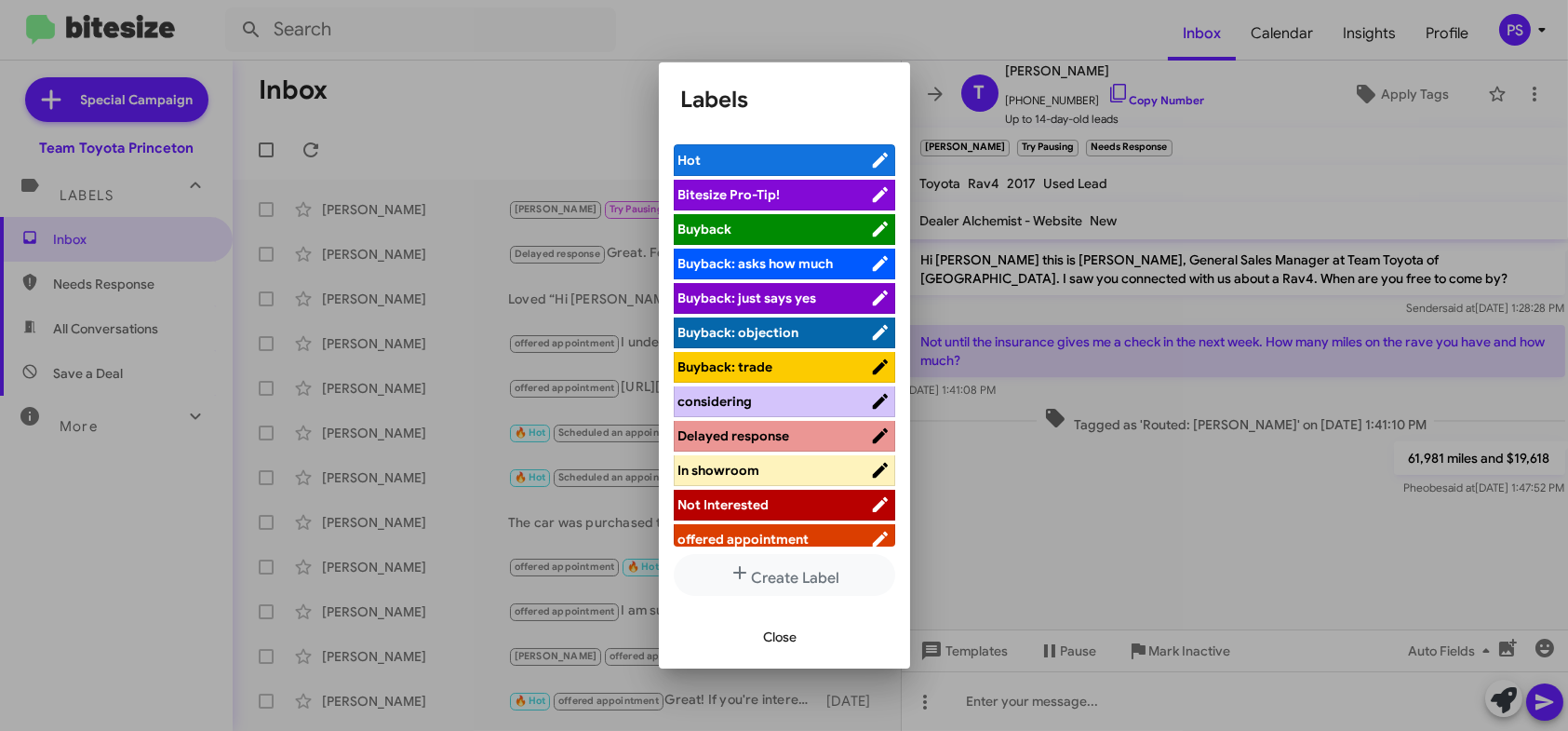
click at [795, 412] on li "considering" at bounding box center [784, 401] width 221 height 30
click at [791, 404] on span "considering" at bounding box center [774, 400] width 192 height 19
click at [805, 439] on span "Delayed response" at bounding box center [774, 435] width 192 height 19
click at [795, 630] on span "Close" at bounding box center [781, 637] width 33 height 33
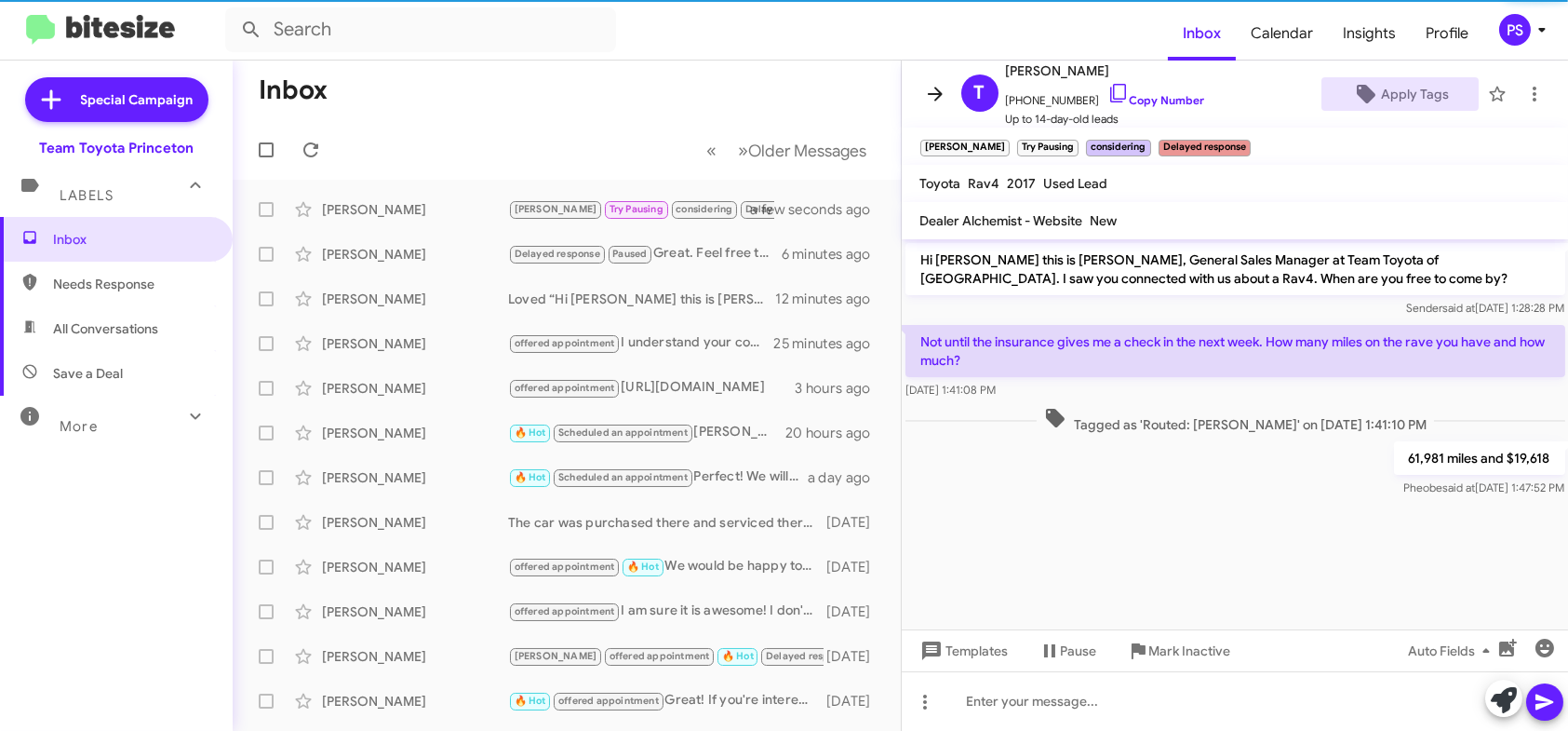
click at [937, 94] on icon at bounding box center [935, 93] width 15 height 14
